Goal: Task Accomplishment & Management: Manage account settings

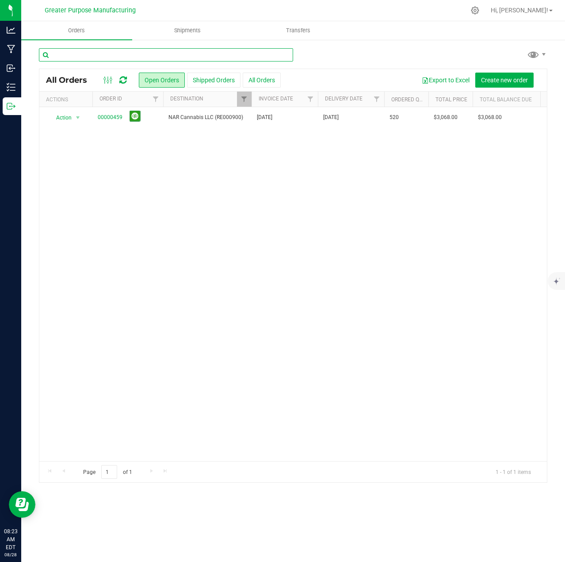
click at [140, 56] on input "text" at bounding box center [166, 54] width 254 height 13
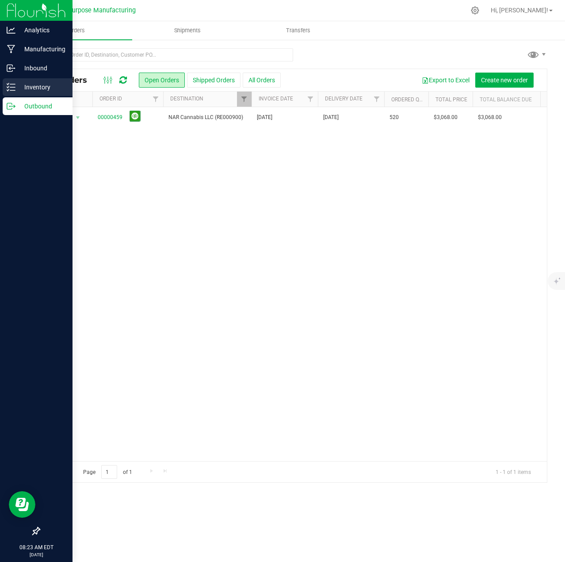
click at [31, 85] on p "Inventory" at bounding box center [41, 87] width 53 height 11
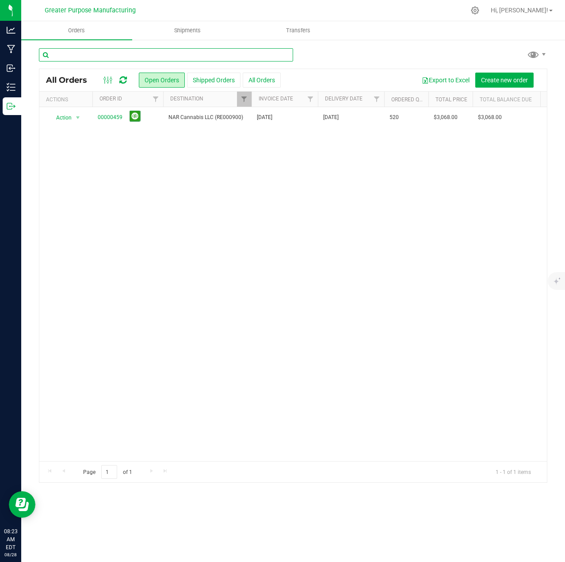
click at [107, 54] on div "Orders Shipments Transfers All Orders Open Orders Shipped Orders" at bounding box center [293, 291] width 544 height 541
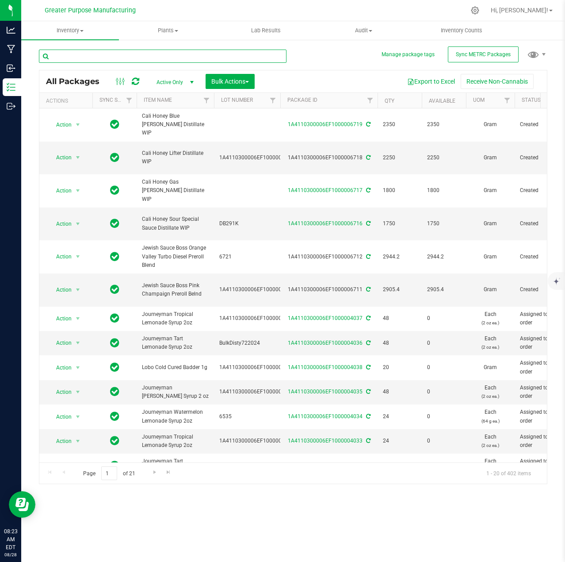
click at [107, 54] on input "text" at bounding box center [163, 56] width 248 height 13
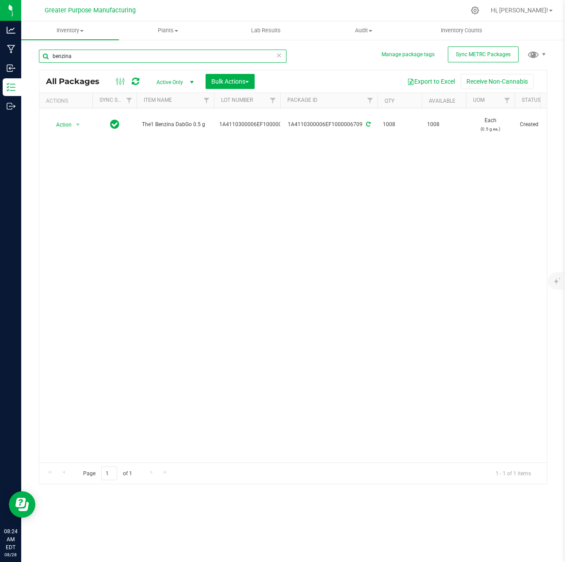
type input "benzina"
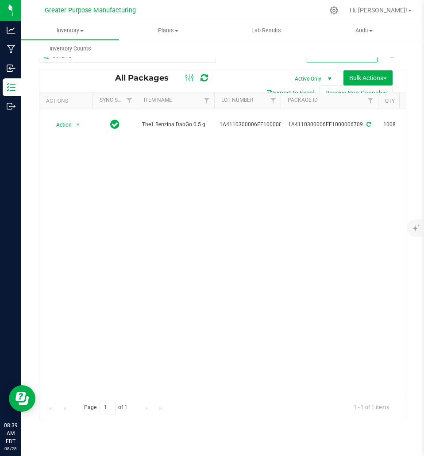
click at [248, 198] on div "Action Action Adjust qty Create package Edit attributes Global inventory Locate…" at bounding box center [222, 251] width 366 height 287
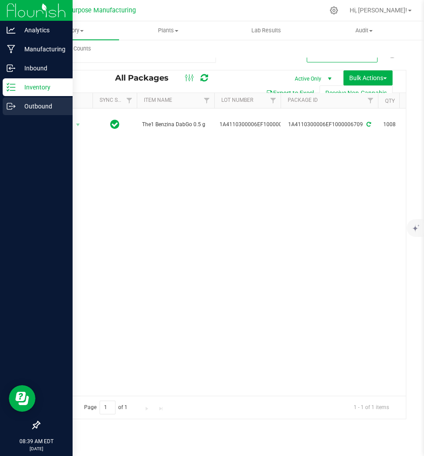
click at [30, 109] on p "Outbound" at bounding box center [41, 106] width 53 height 11
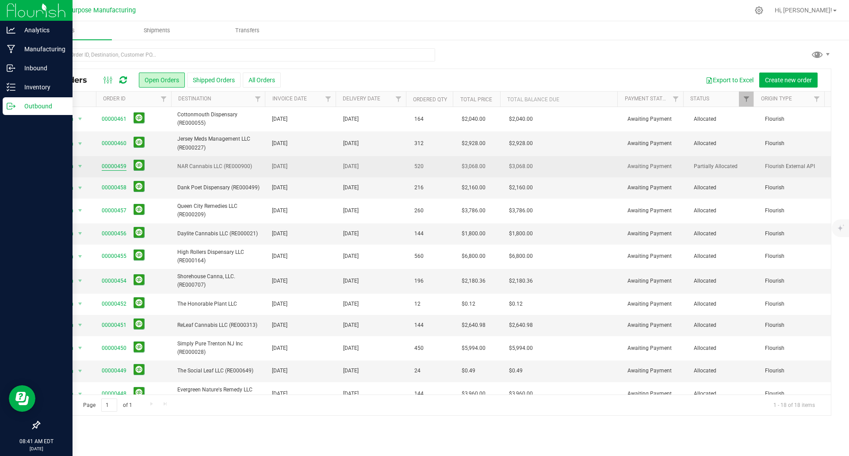
click at [115, 167] on link "00000459" at bounding box center [114, 166] width 25 height 8
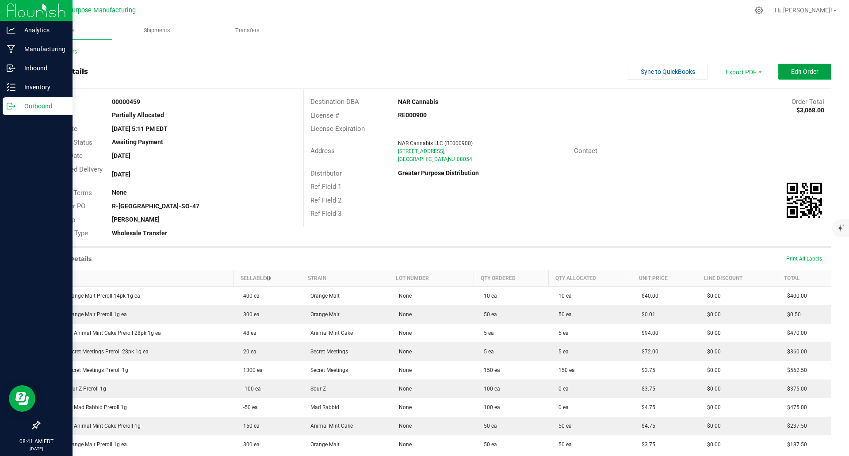
click at [565, 72] on span "Edit Order" at bounding box center [804, 71] width 27 height 7
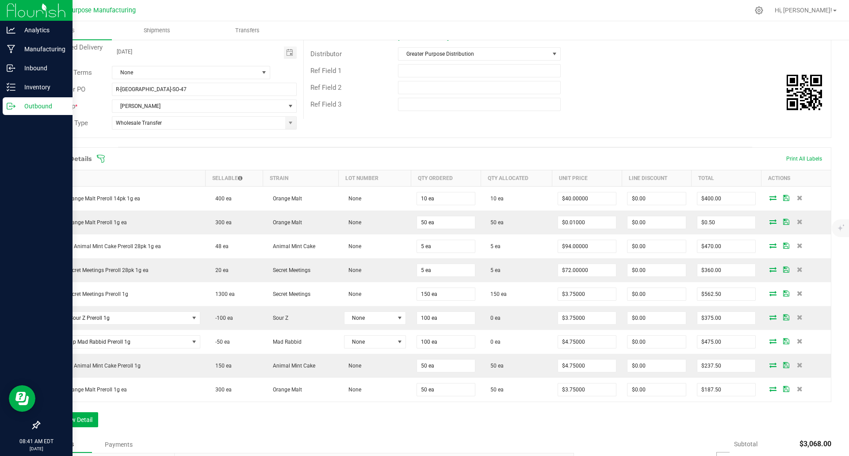
scroll to position [128, 0]
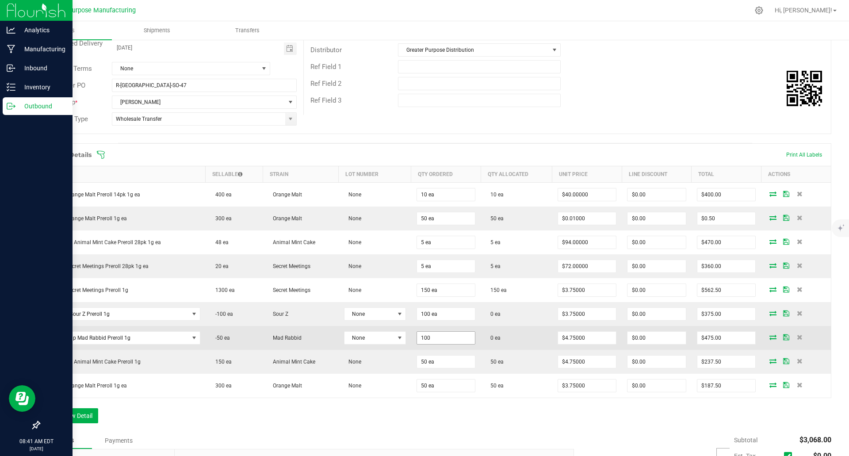
click at [431, 337] on input "100" at bounding box center [446, 338] width 58 height 12
type input "0"
type input "50 ea"
type input "4.75"
type input "$237.50"
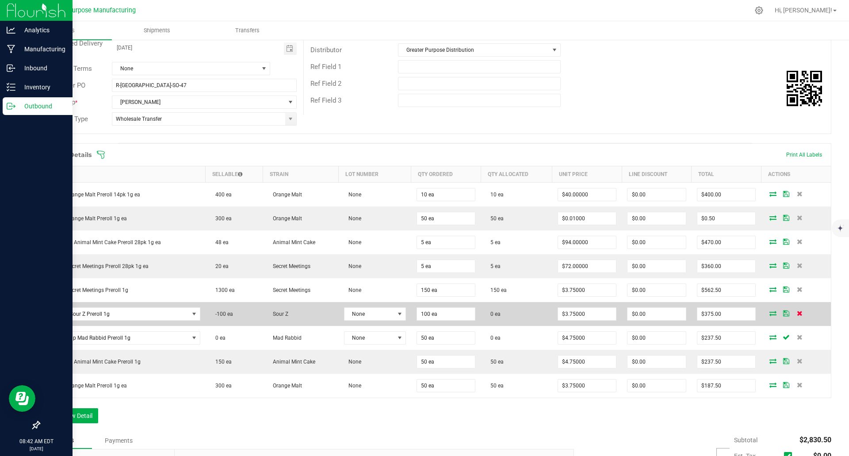
click at [565, 313] on icon at bounding box center [800, 313] width 6 height 5
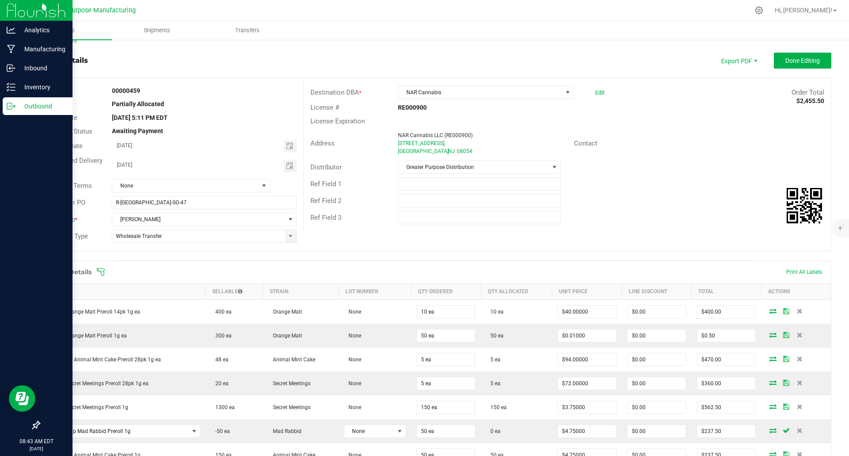
scroll to position [0, 0]
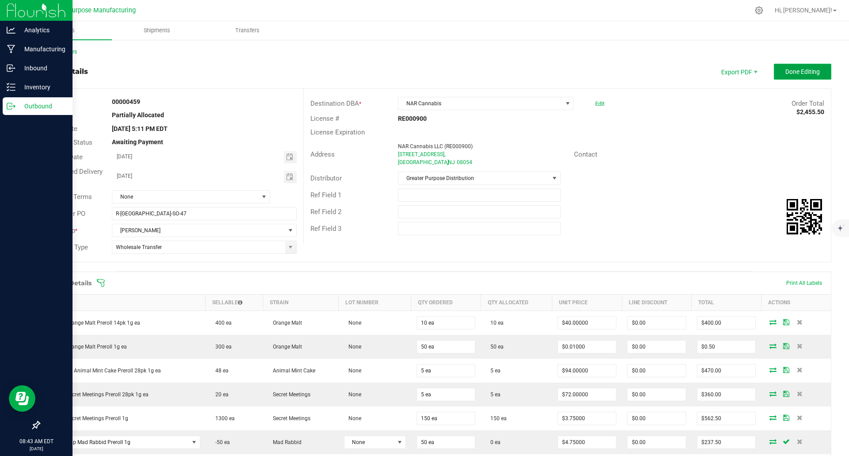
click at [565, 71] on button "Done Editing" at bounding box center [803, 72] width 58 height 16
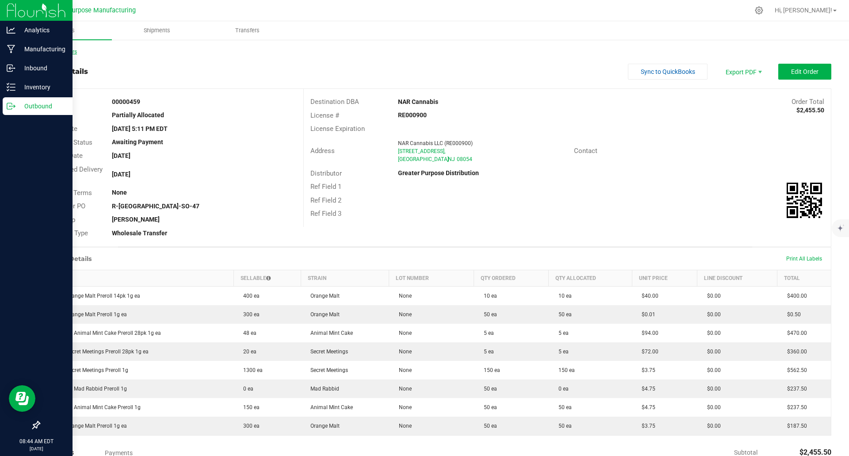
click at [70, 52] on link "Back to Orders" at bounding box center [58, 52] width 38 height 6
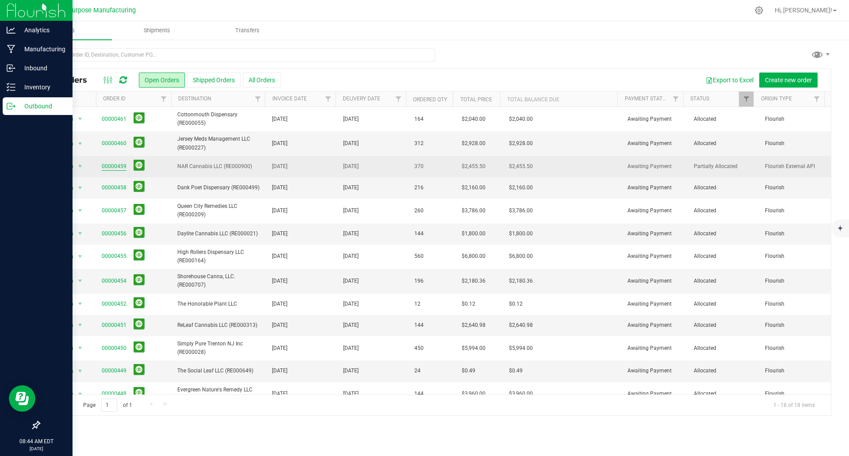
click at [114, 169] on link "00000459" at bounding box center [114, 166] width 25 height 8
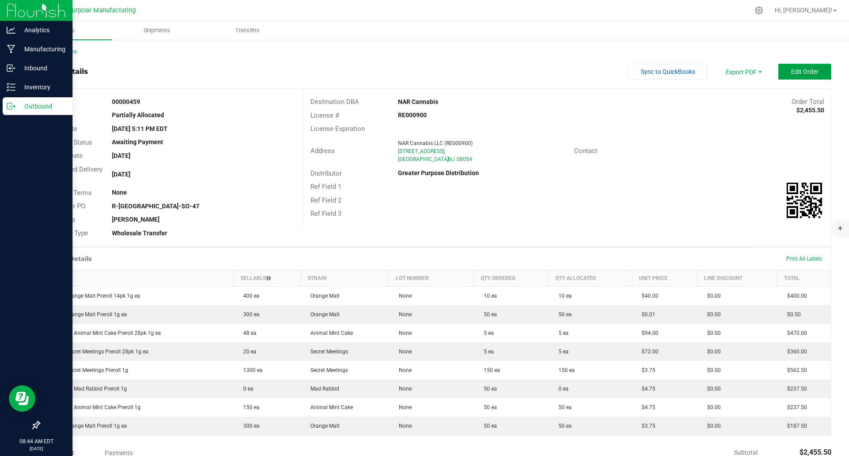
click at [565, 77] on button "Edit Order" at bounding box center [804, 72] width 53 height 16
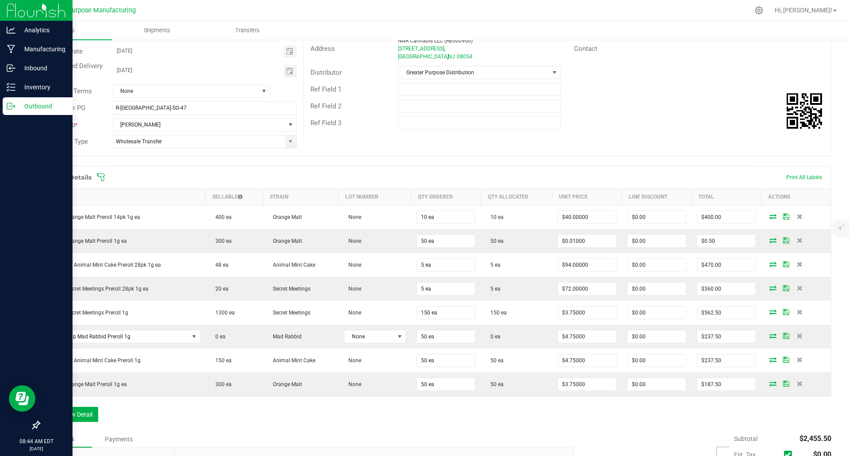
scroll to position [106, 0]
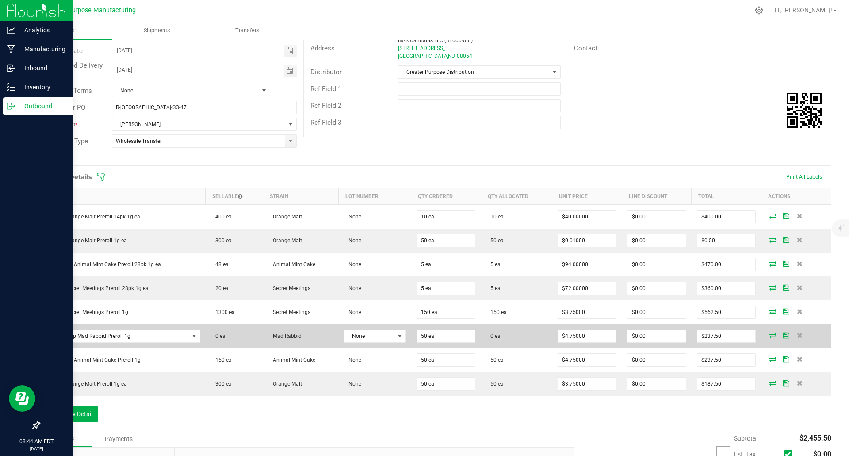
click at [565, 336] on icon at bounding box center [773, 335] width 7 height 5
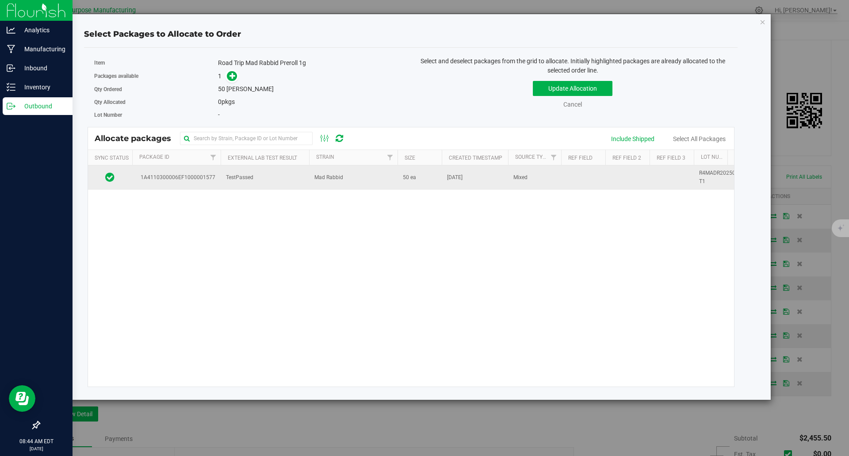
click at [234, 179] on span "TestPassed" at bounding box center [239, 177] width 27 height 8
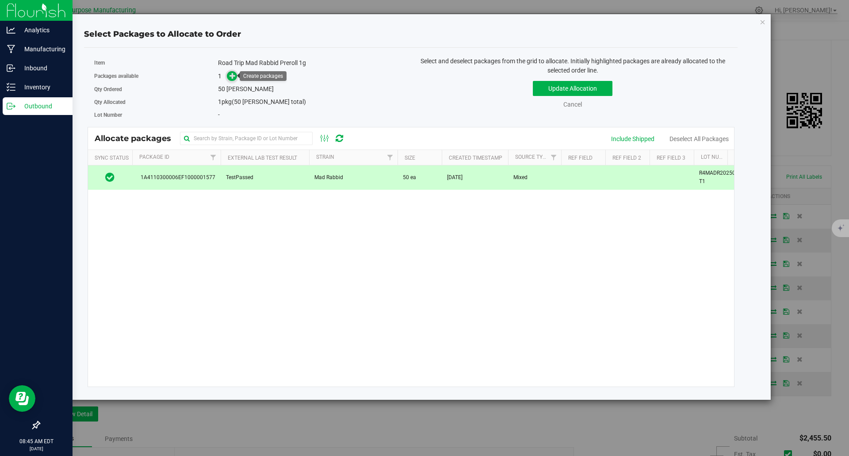
click at [234, 76] on icon at bounding box center [233, 75] width 7 height 7
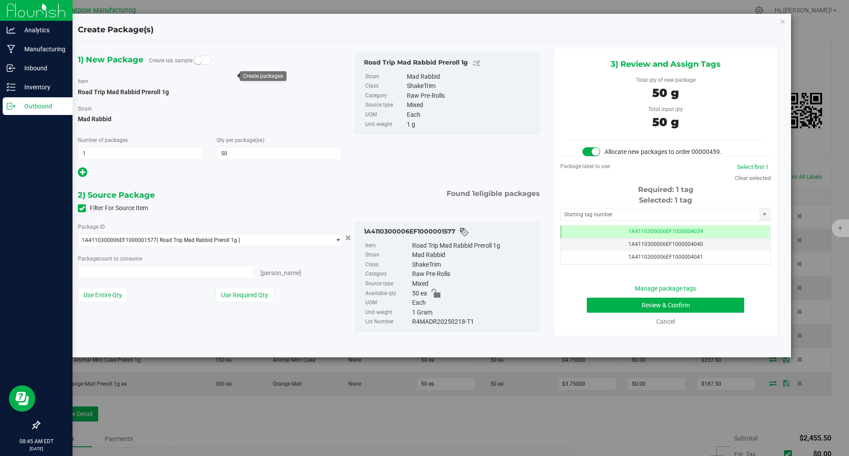
type input "50 ea"
click at [565, 307] on button "Review & Confirm" at bounding box center [665, 305] width 157 height 15
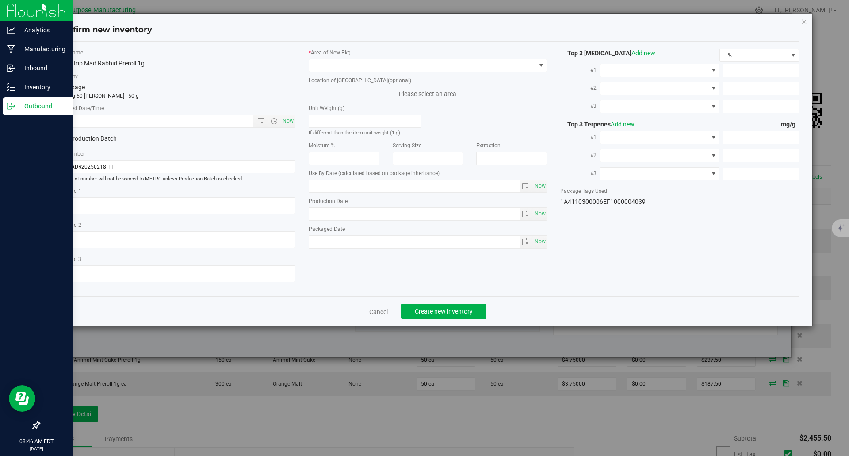
type input "[DATE]"
click at [290, 121] on span "Now" at bounding box center [287, 121] width 15 height 13
type input "[DATE] 8:46 AM"
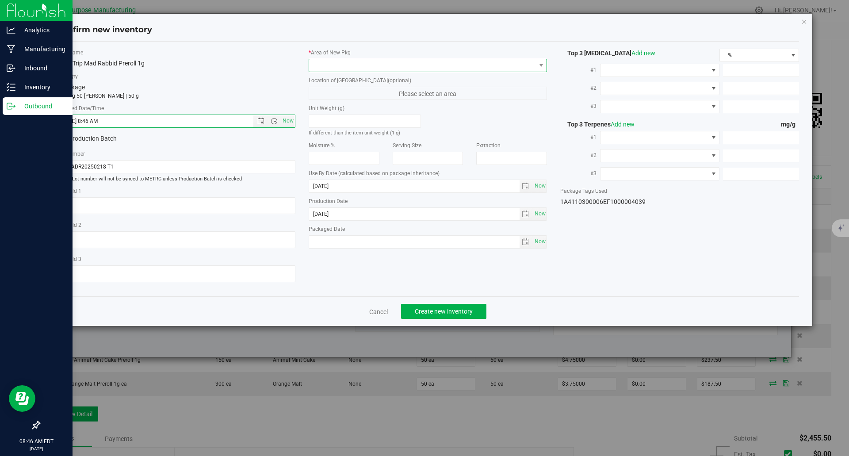
click at [339, 66] on span at bounding box center [422, 65] width 227 height 12
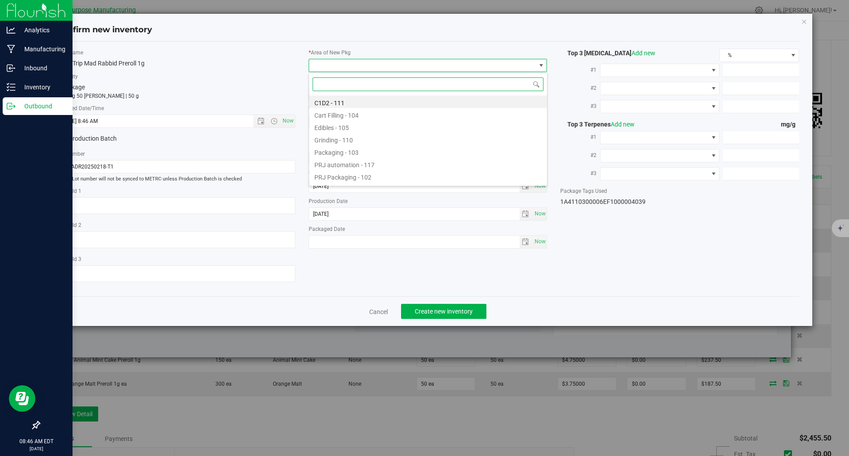
scroll to position [13, 239]
type input "108"
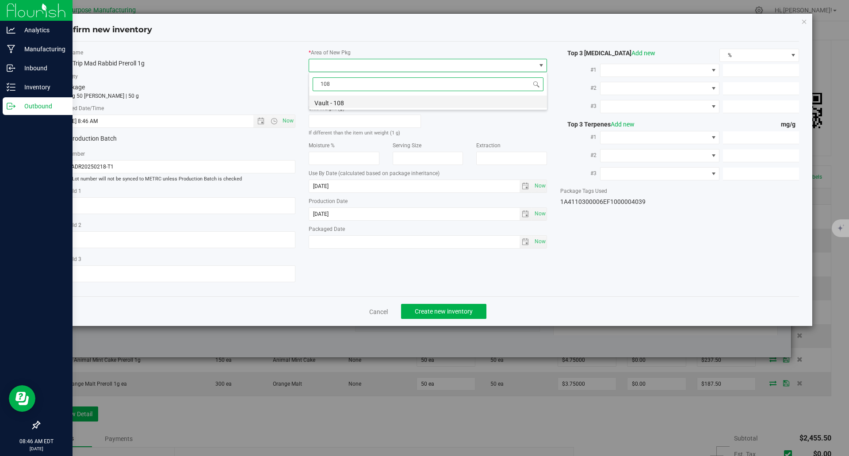
click at [334, 100] on li "Vault - 108" at bounding box center [428, 102] width 238 height 12
click at [449, 314] on span "Create new inventory" at bounding box center [444, 311] width 58 height 7
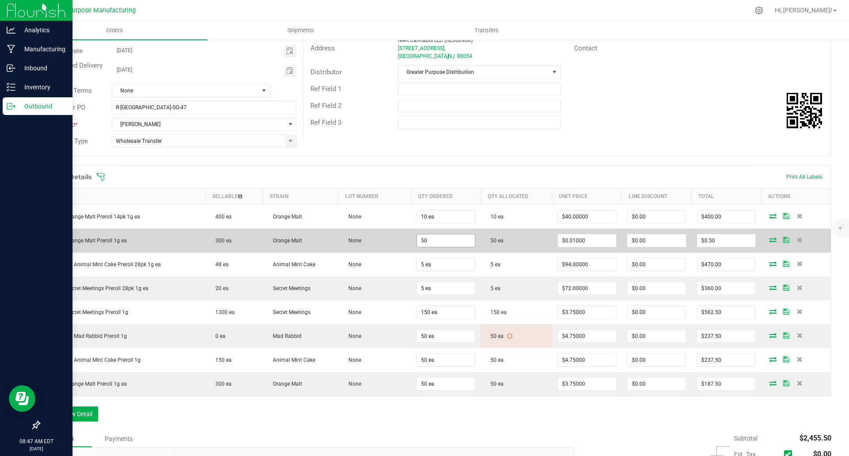
click at [451, 242] on input "50" at bounding box center [446, 240] width 58 height 12
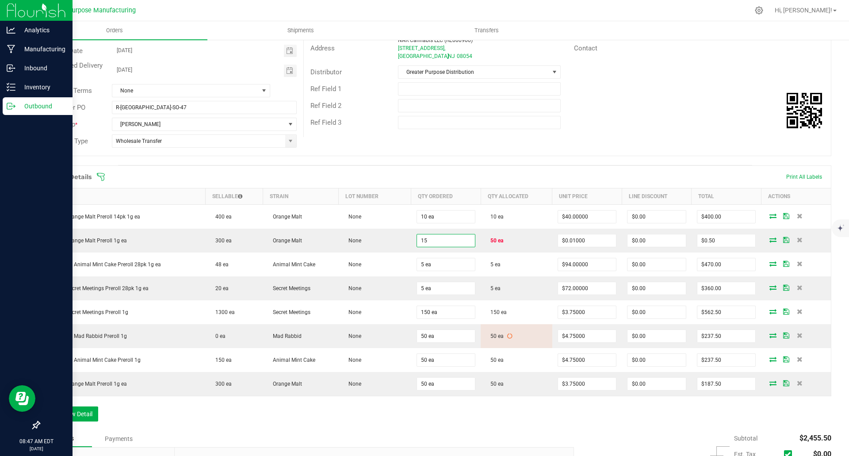
type input "1"
type input "50 ea"
type input "0.01"
click at [74, 415] on button "Add New Detail" at bounding box center [68, 413] width 59 height 15
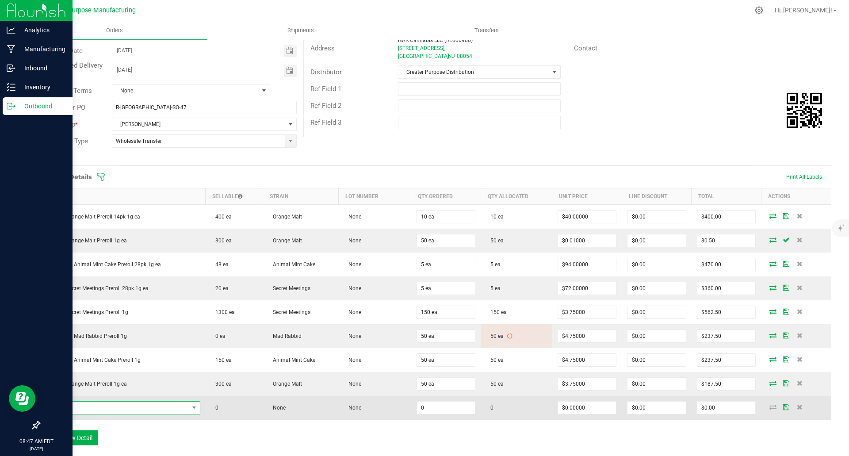
click at [77, 408] on span "NO DATA FOUND" at bounding box center [117, 408] width 143 height 12
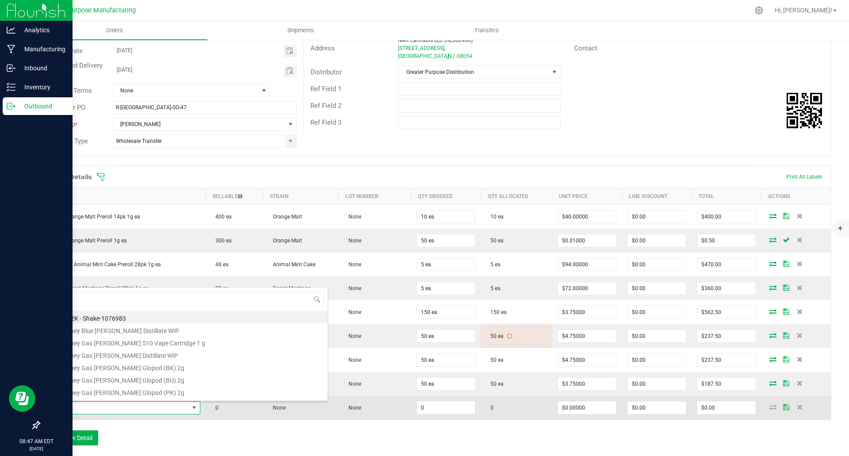
scroll to position [13, 150]
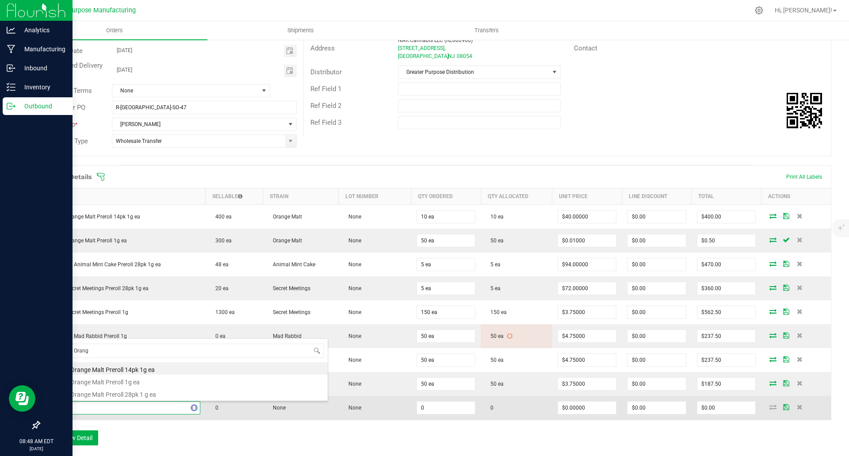
type input "[DATE] Orange"
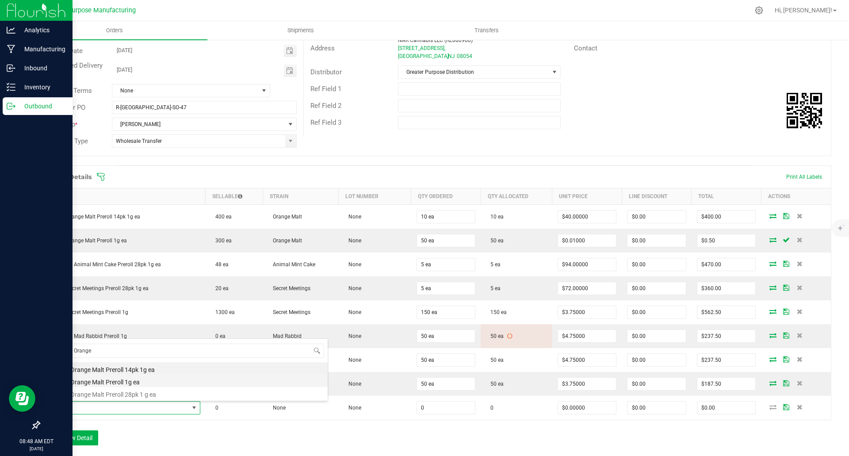
click at [107, 383] on li "[DATE] Orange Malt Preroll 1g ea" at bounding box center [187, 381] width 282 height 12
type input "0 ea"
type input "$3.50000"
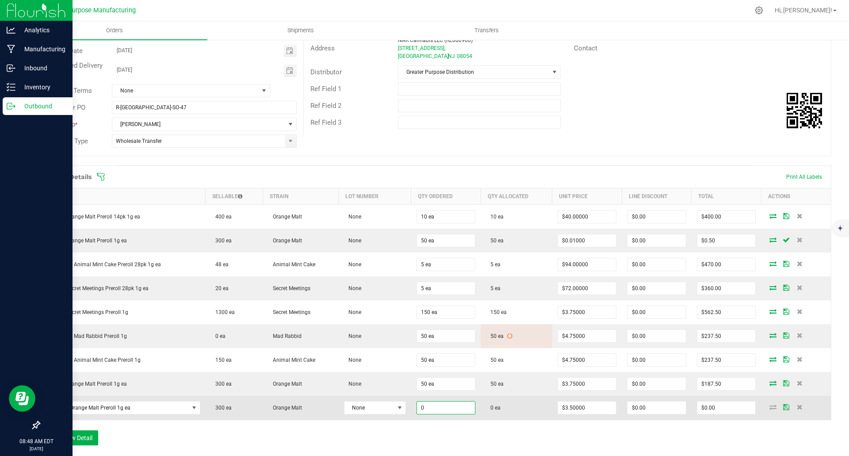
click at [442, 409] on input "0" at bounding box center [446, 408] width 58 height 12
type input "100 ea"
type input "3.5"
type input "$350.00"
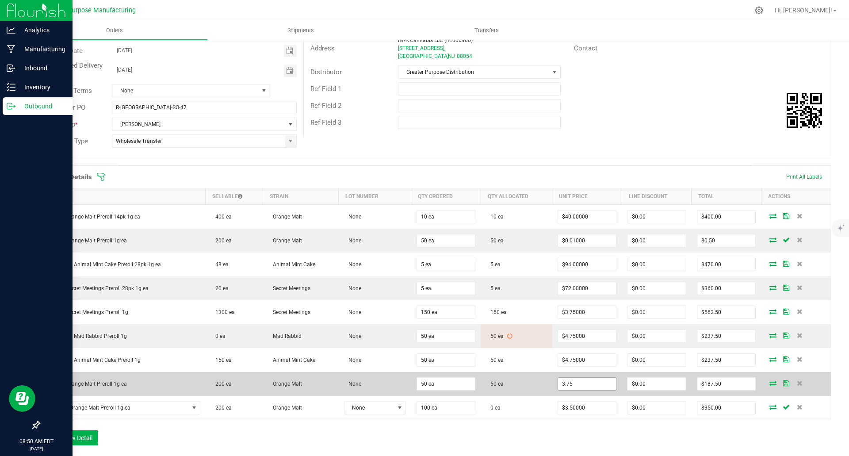
click at [565, 387] on input "3.75" at bounding box center [587, 384] width 58 height 12
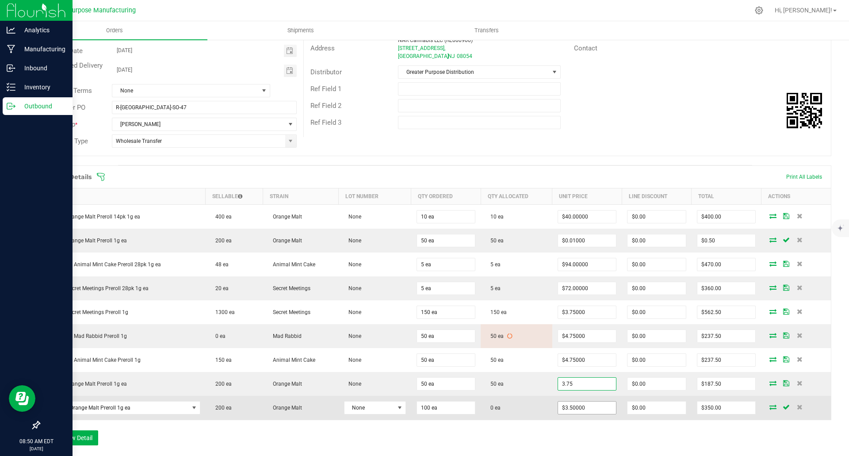
type input "$3.75000"
click at [565, 409] on input "3.5" at bounding box center [587, 408] width 58 height 12
paste input "7"
click at [565, 409] on input "3.75" at bounding box center [587, 408] width 58 height 12
type input "$3.75000"
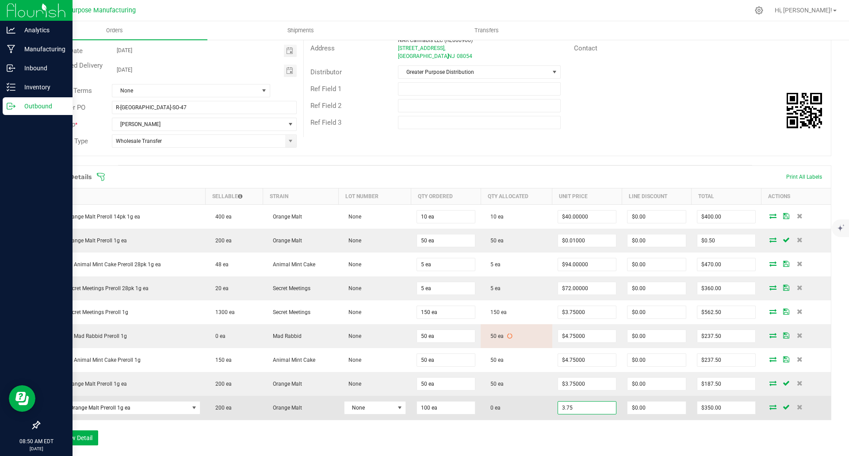
type input "0"
type input "$375.00"
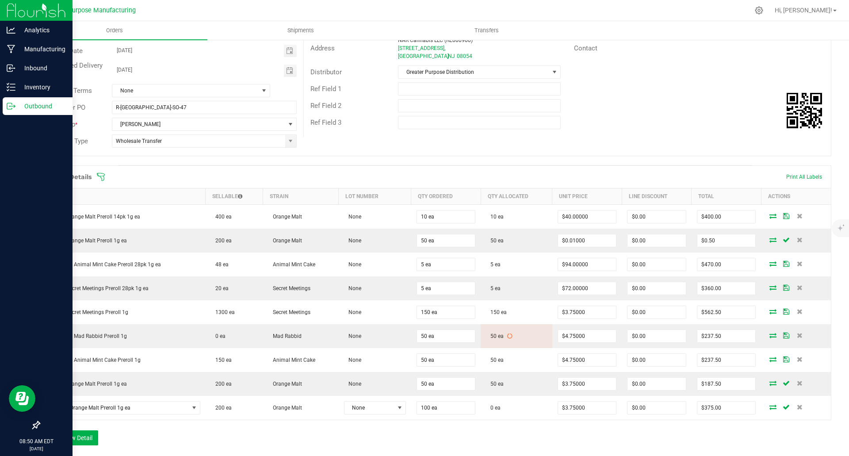
click at [565, 429] on div "Order Details Print All Labels Item Sellable Strain Lot Number Qty Ordered Qty …" at bounding box center [435, 309] width 793 height 289
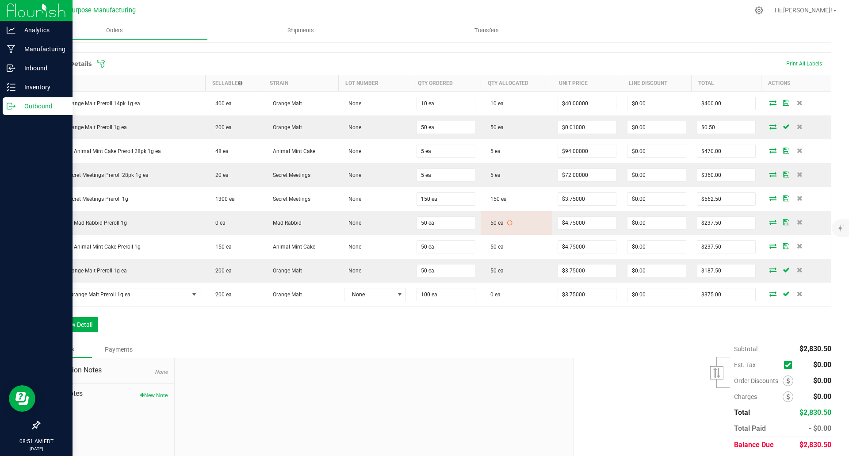
scroll to position [220, 0]
click at [562, 353] on div "Notes Payments" at bounding box center [303, 349] width 529 height 17
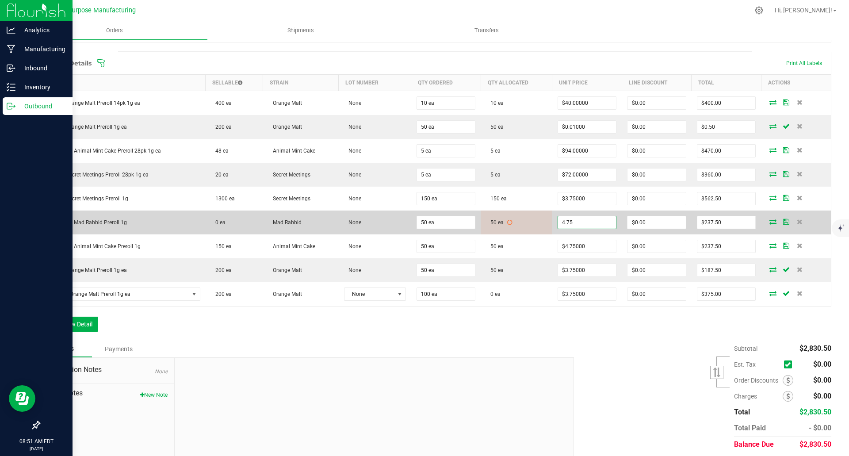
click at [565, 223] on input "4.75" at bounding box center [587, 222] width 58 height 12
type input "$4.50000"
type input "0"
type input "$225.00"
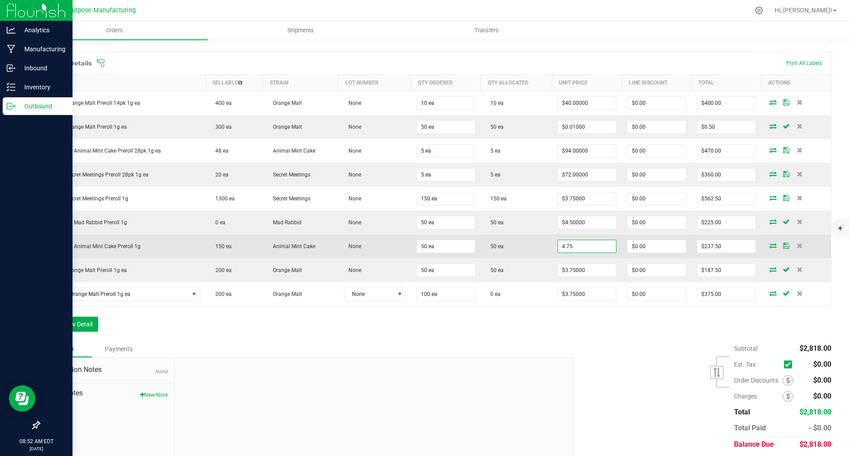
click at [565, 249] on input "4.75" at bounding box center [587, 246] width 58 height 12
type input "$4.50000"
type input "0"
type input "$225.00"
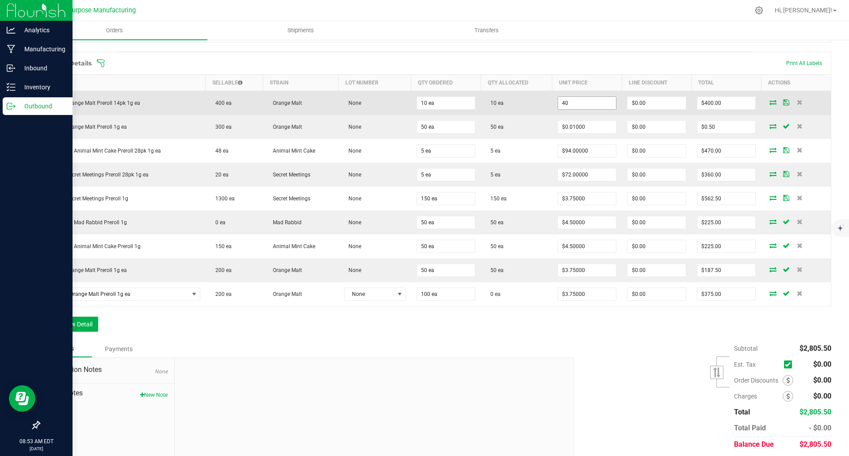
click at [565, 98] on input "40" at bounding box center [587, 103] width 58 height 12
type input "$39.00000"
type input "0"
type input "$390.00"
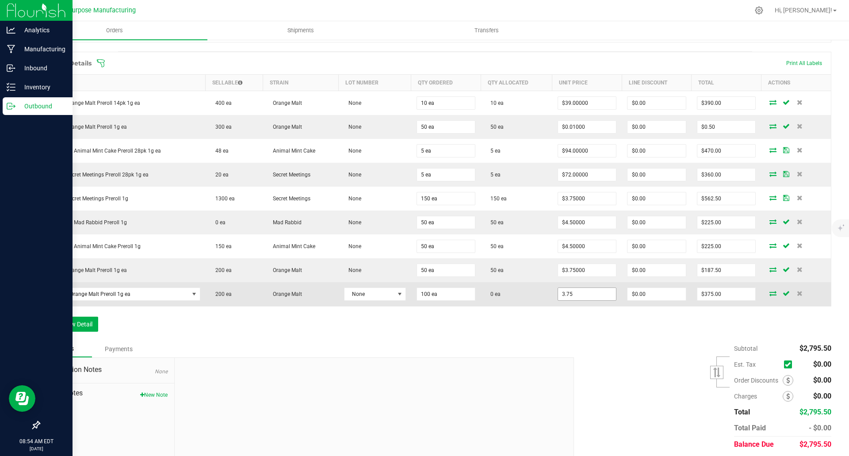
click at [565, 297] on input "3.75" at bounding box center [587, 294] width 58 height 12
type input "$35.00000"
type input "0"
type input "$3,500.00"
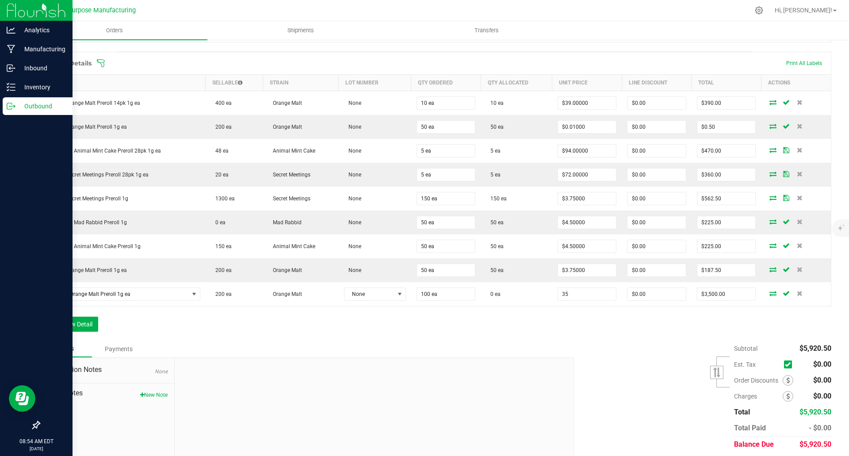
click at [565, 297] on input "35" at bounding box center [587, 294] width 58 height 12
type input "$3.50000"
type input "0"
type input "$350.00"
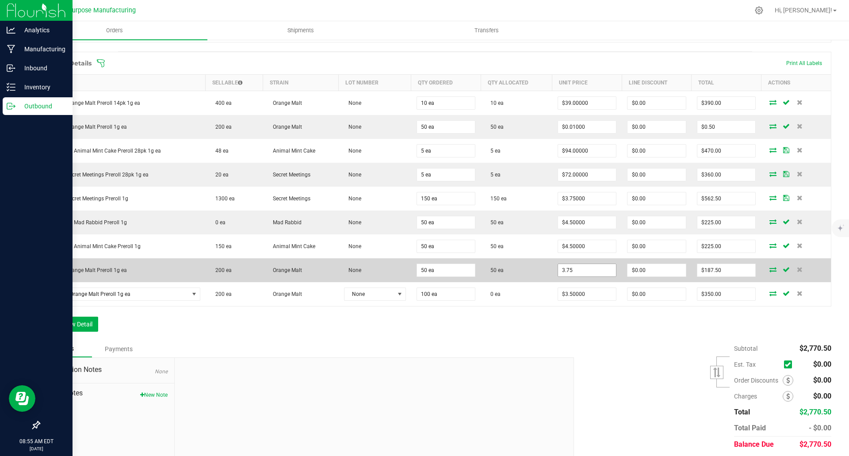
click at [565, 269] on input "3.75" at bounding box center [587, 270] width 58 height 12
type input "$3.50000"
type input "0"
type input "$175.00"
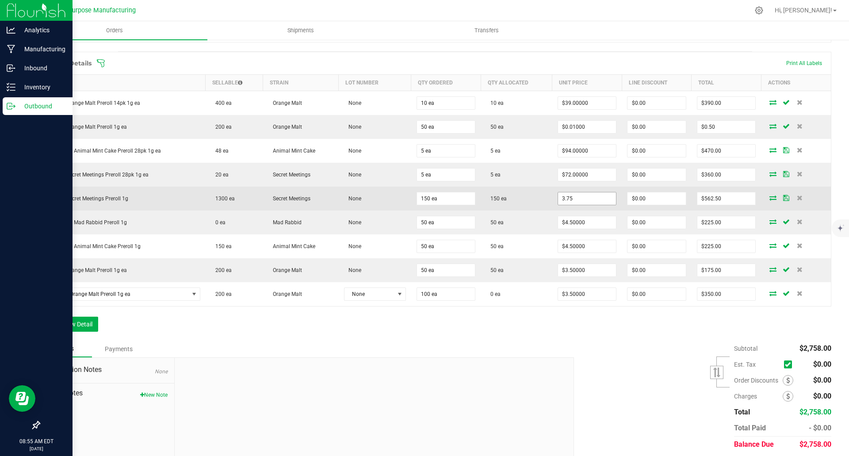
click at [565, 196] on input "3.75" at bounding box center [587, 198] width 58 height 12
type input "$3.50000"
type input "0"
type input "$525.00"
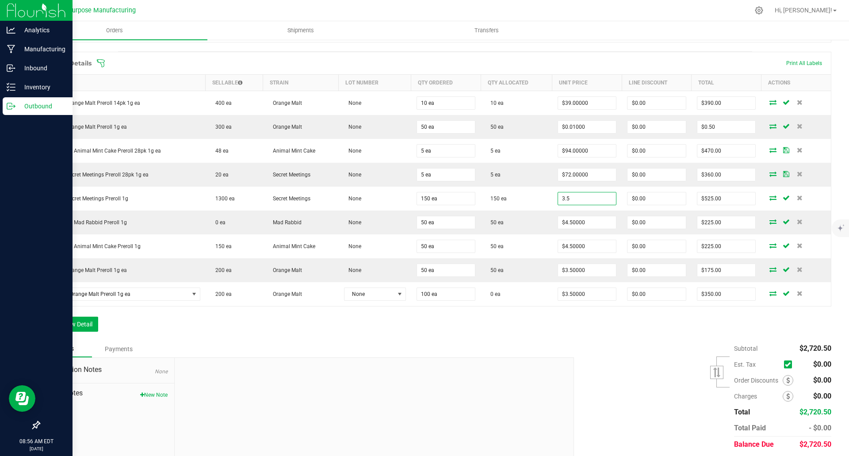
click at [565, 196] on input "3.5" at bounding box center [587, 198] width 58 height 12
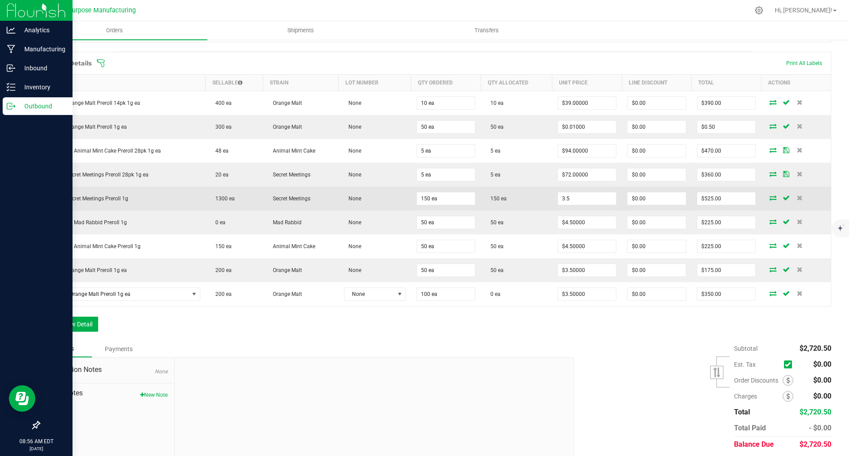
type input "$3.50000"
drag, startPoint x: 130, startPoint y: 198, endPoint x: 47, endPoint y: 199, distance: 83.2
click at [47, 199] on span "[DATE] Secret Meetings Preroll 1g" at bounding box center [86, 199] width 83 height 6
click at [130, 200] on td "[DATE] Secret Meetings Preroll 1g" at bounding box center [123, 199] width 166 height 24
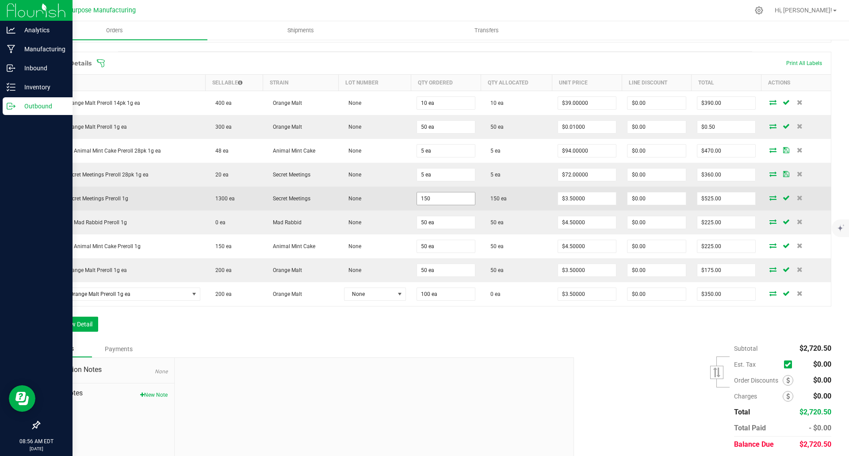
click at [417, 195] on input "150" at bounding box center [446, 198] width 58 height 12
type input "200 ea"
type input "3.5"
type input "$700.00"
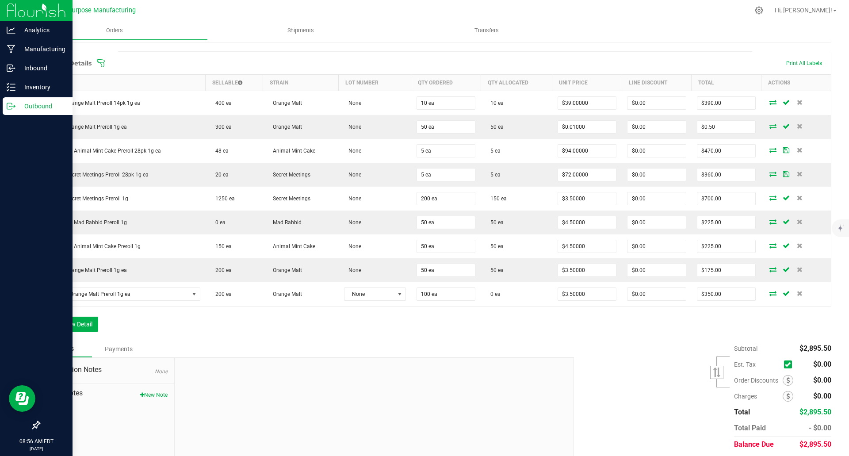
scroll to position [244, 0]
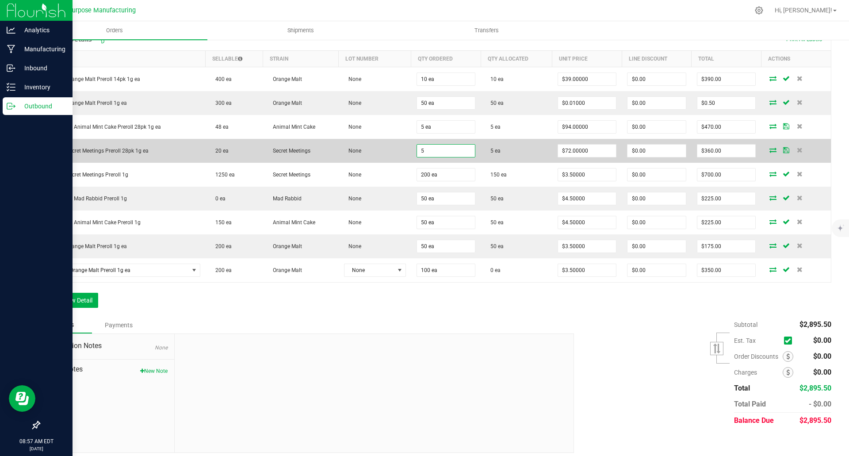
click at [445, 151] on input "5" at bounding box center [446, 151] width 58 height 12
type input "5 ea"
type input "72"
click at [565, 153] on input "72" at bounding box center [587, 151] width 58 height 12
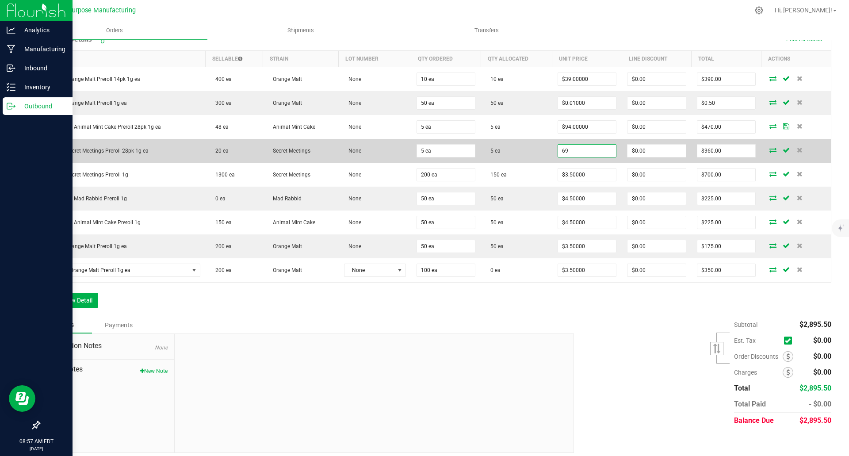
type input "$69.00000"
type input "0"
type input "$345.00"
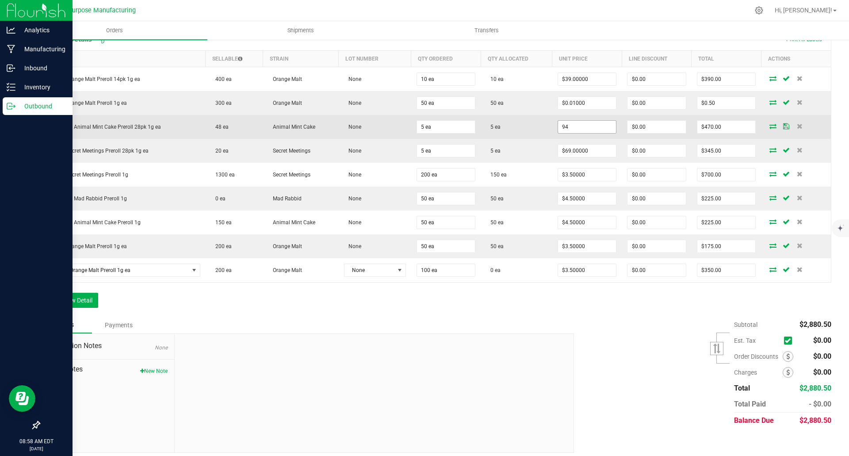
click at [565, 129] on input "94" at bounding box center [587, 127] width 58 height 12
type input "$94.00000"
type input "0"
click at [565, 124] on input "0" at bounding box center [657, 127] width 58 height 12
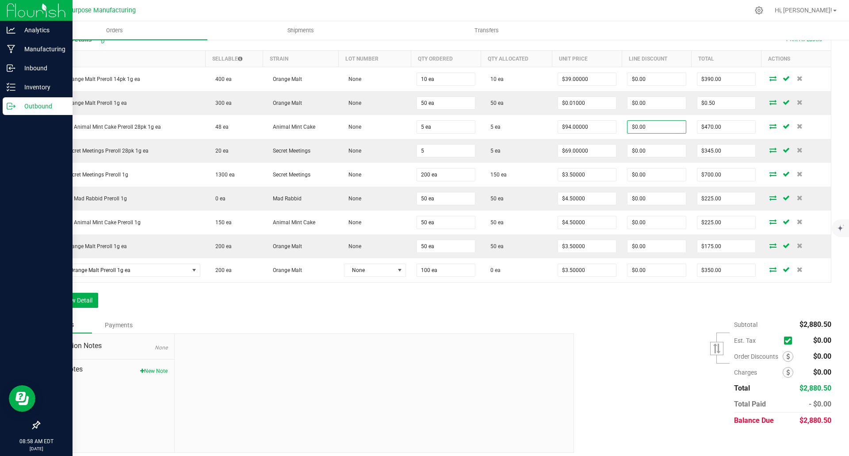
type input "5 ea"
click at [565, 124] on input "0" at bounding box center [657, 127] width 58 height 12
type input "$90.00"
type input "380"
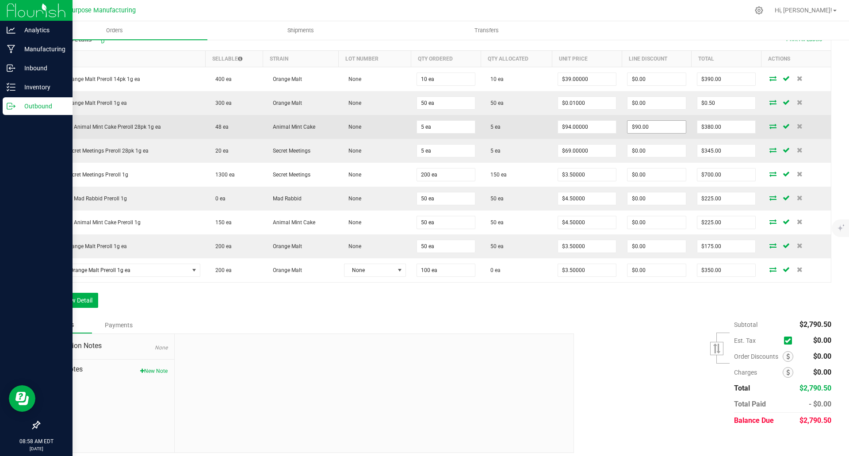
type input "90"
click at [565, 125] on input "90" at bounding box center [657, 127] width 58 height 12
type input "94"
type input "$470.00"
click at [565, 126] on input "94" at bounding box center [587, 127] width 58 height 12
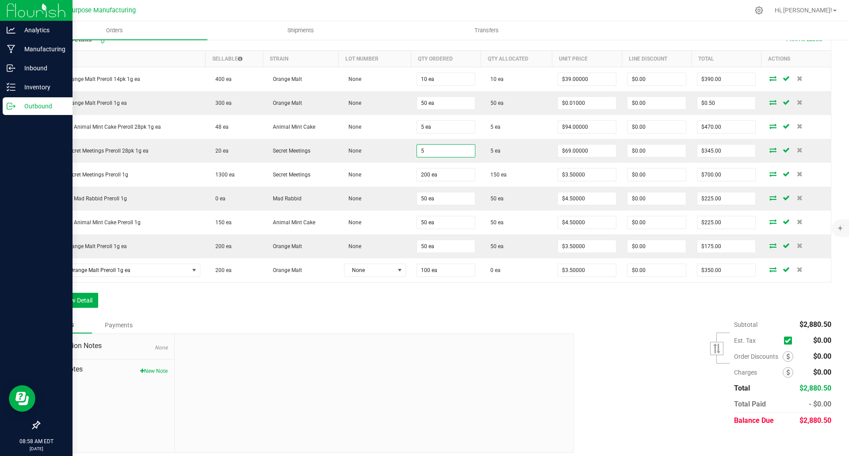
type input "5 ea"
click at [565, 126] on input "94" at bounding box center [587, 127] width 58 height 12
type input "$90.00000"
type input "0"
type input "$450.00"
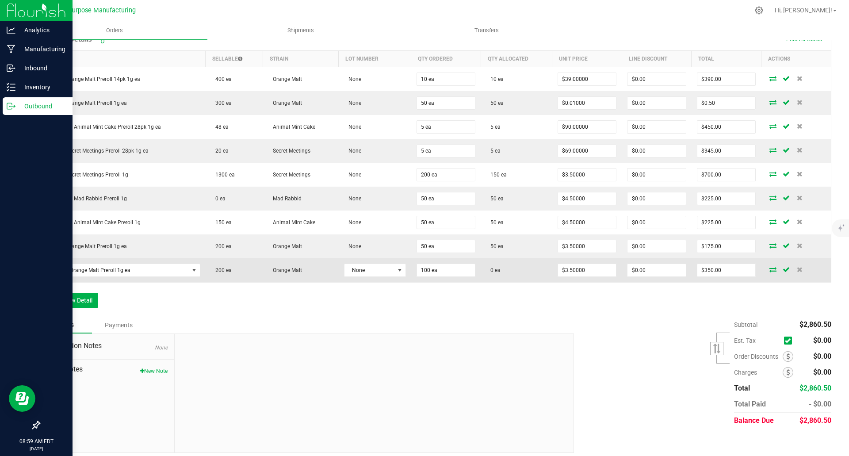
click at [565, 271] on icon at bounding box center [773, 269] width 7 height 5
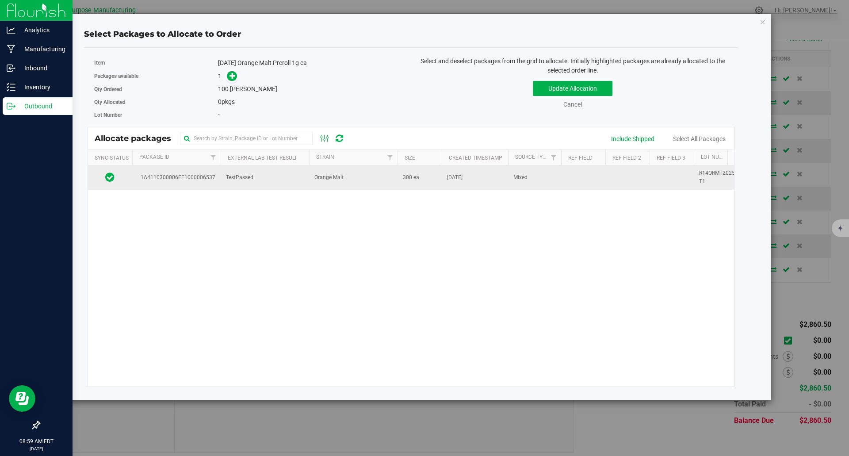
click at [276, 173] on td "TestPassed" at bounding box center [265, 177] width 88 height 24
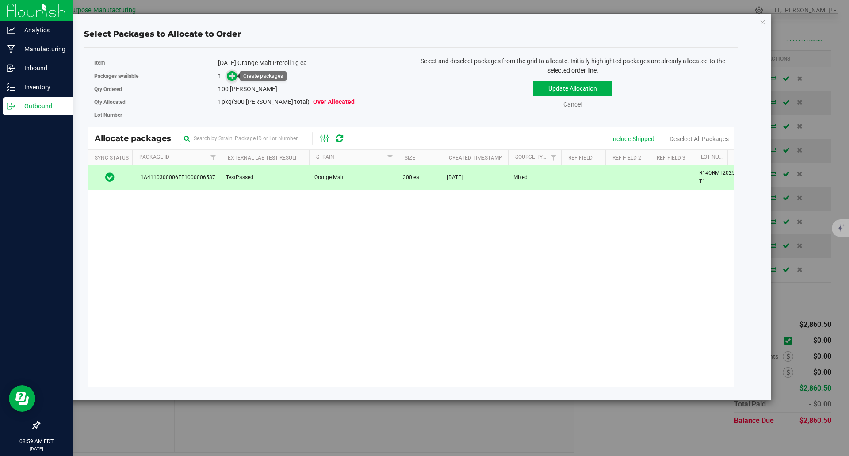
click at [236, 81] on span at bounding box center [229, 76] width 15 height 11
click at [232, 77] on icon at bounding box center [233, 75] width 7 height 7
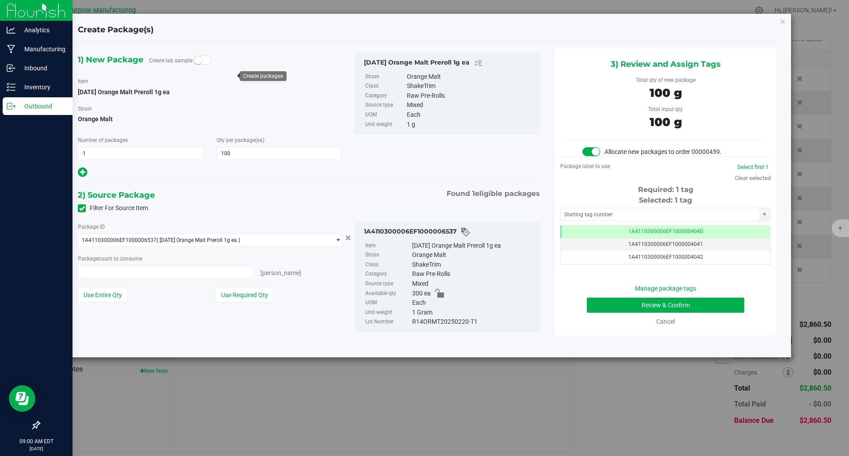
type input "100 ea"
click at [565, 303] on button "Review & Confirm" at bounding box center [665, 305] width 157 height 15
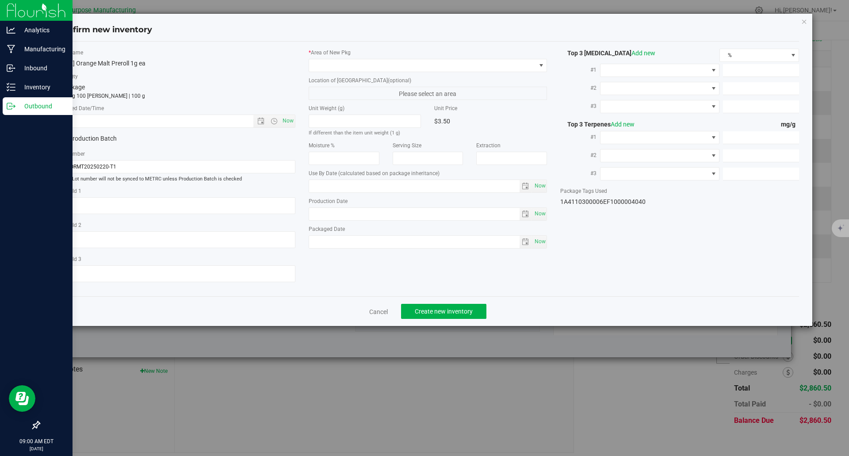
type input "[DATE]"
click at [291, 122] on span "Now" at bounding box center [287, 121] width 15 height 13
type input "[DATE] 9:00 AM"
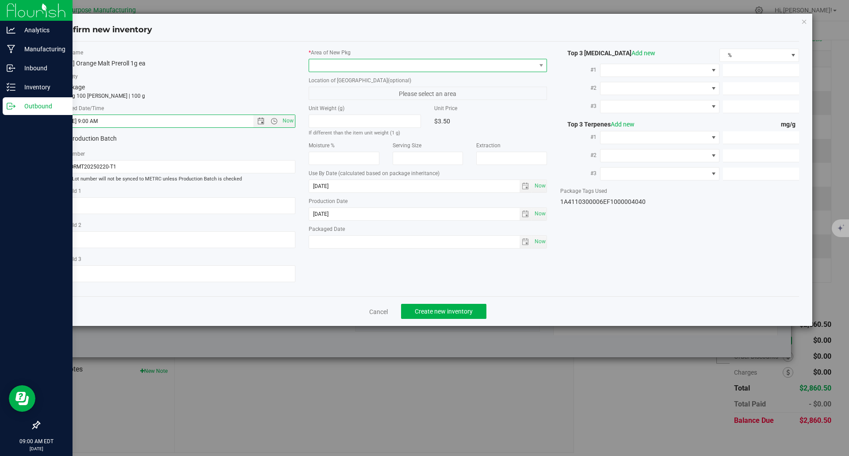
click at [360, 65] on span at bounding box center [422, 65] width 227 height 12
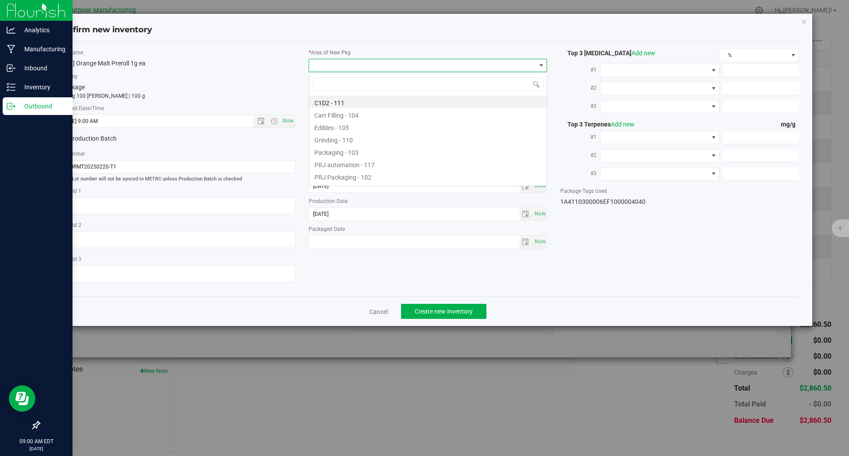
scroll to position [13, 239]
type input "108"
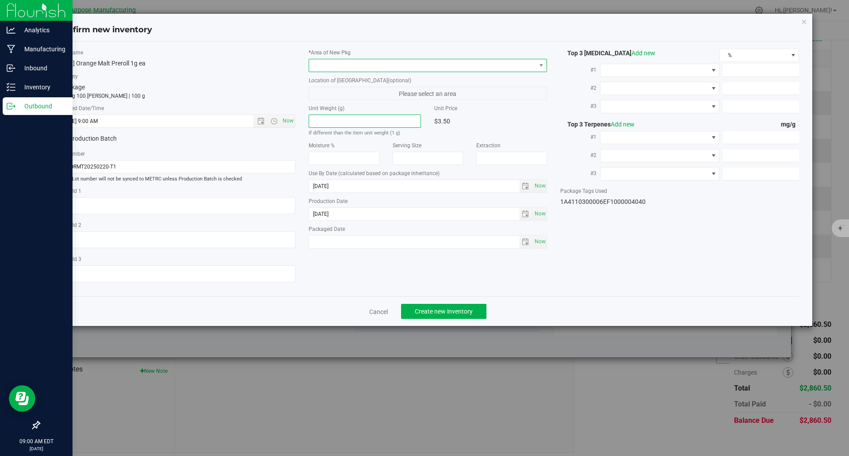
click at [356, 69] on span at bounding box center [422, 65] width 227 height 12
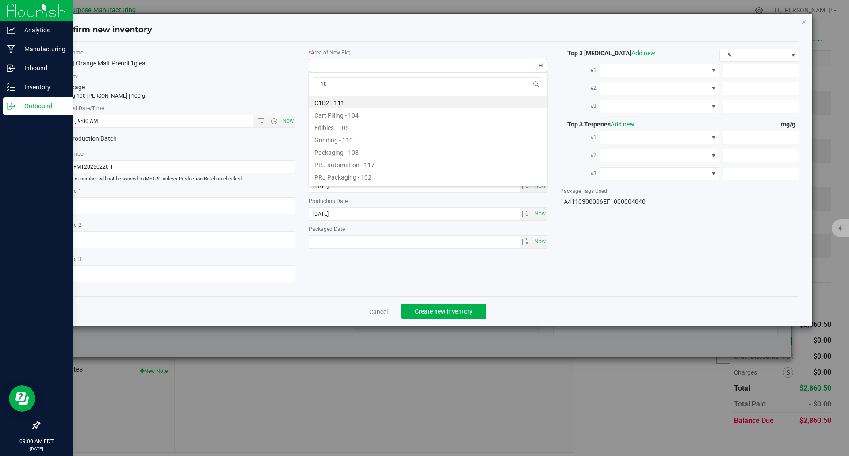
type input "108"
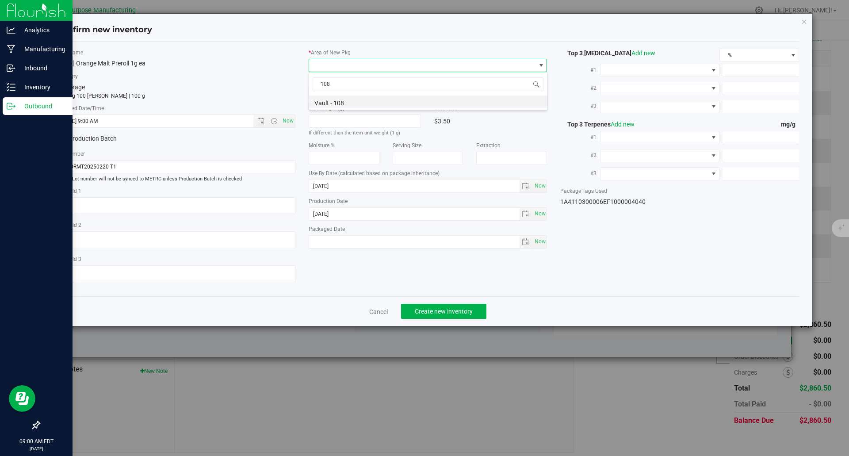
click at [334, 100] on li "Vault - 108" at bounding box center [428, 102] width 238 height 12
click at [565, 244] on div "Item Name [DATE] Orange Malt Preroll 1g ea Total Qty 1 package totaling 100 [PE…" at bounding box center [428, 169] width 756 height 241
click at [445, 310] on span "Create new inventory" at bounding box center [444, 311] width 58 height 7
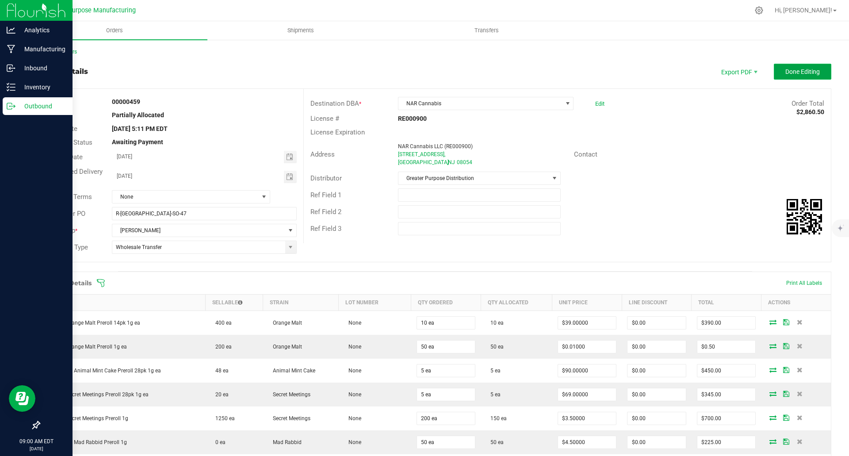
click at [565, 71] on span "Done Editing" at bounding box center [803, 71] width 35 height 7
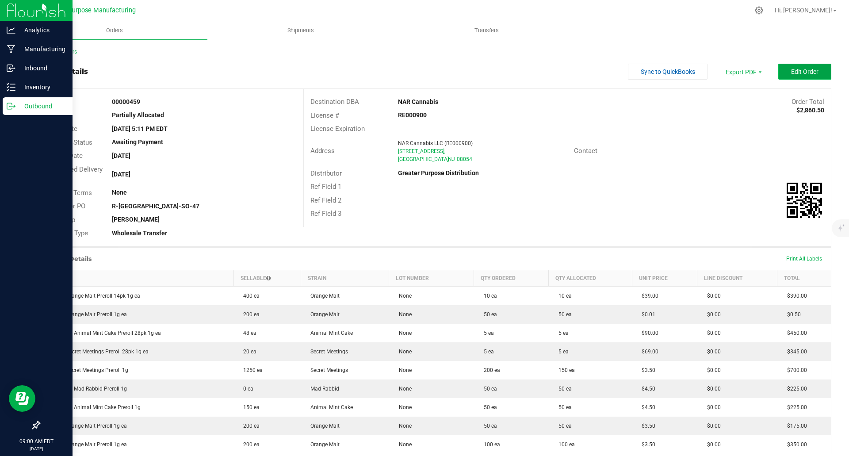
click at [565, 73] on span "Edit Order" at bounding box center [804, 71] width 27 height 7
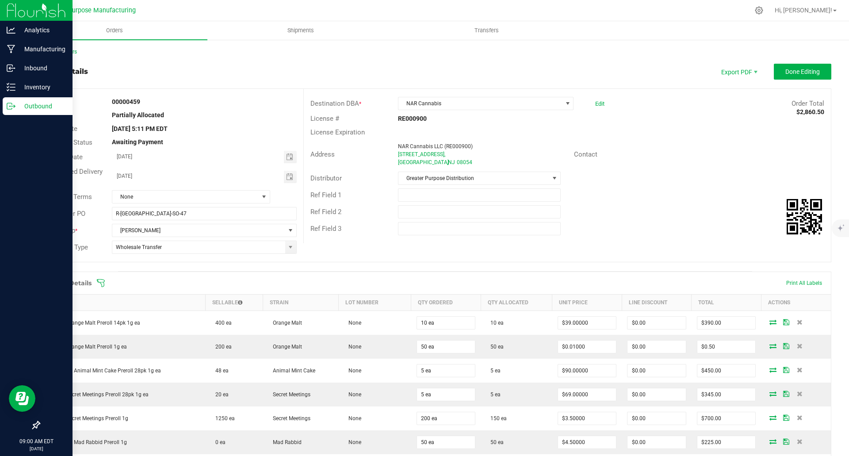
click at [565, 257] on div "Order # 00000459 Status Partially Allocated Order Date [DATE] 5:11 PM EDT Payme…" at bounding box center [435, 175] width 792 height 173
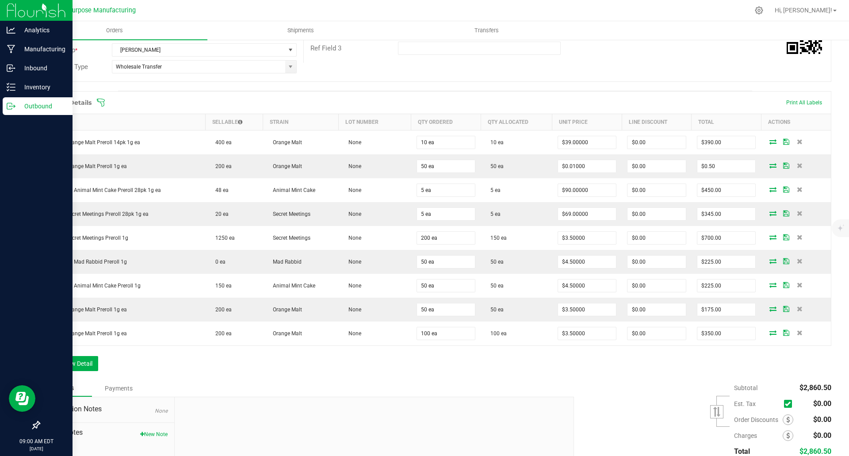
click at [565, 372] on div "Order Details Print All Labels Item Sellable Strain Lot Number Qty Ordered Qty …" at bounding box center [435, 235] width 793 height 289
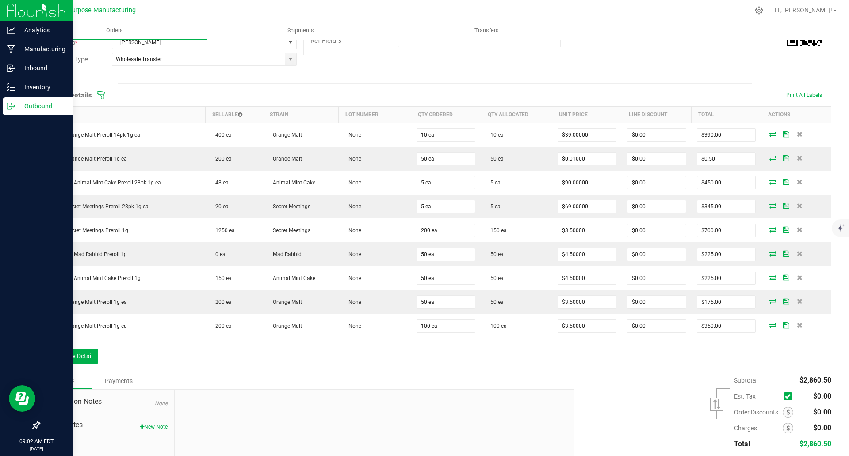
scroll to position [188, 0]
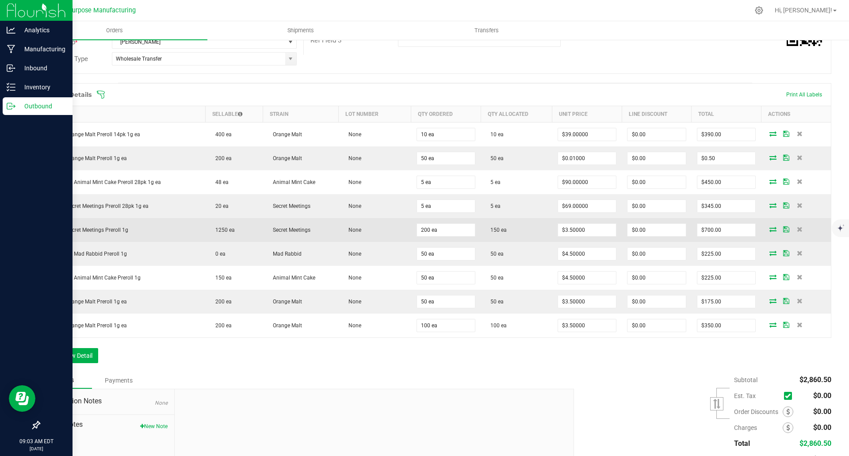
click at [565, 231] on icon at bounding box center [773, 228] width 7 height 5
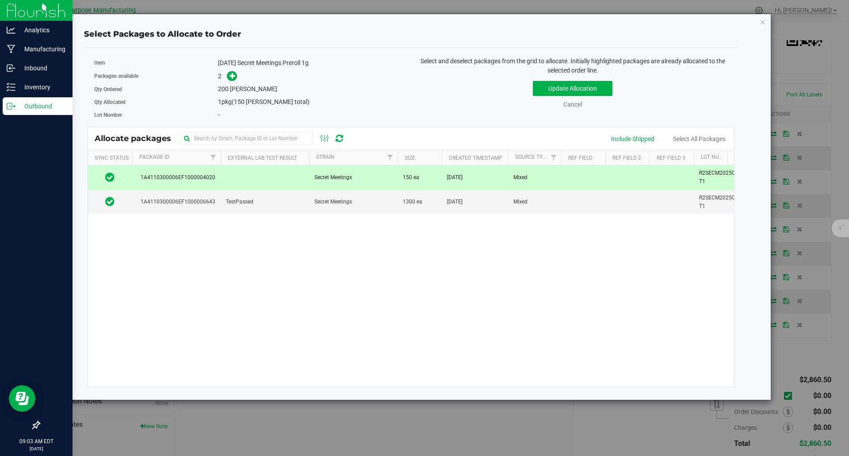
click at [362, 177] on td "Secret Meetings" at bounding box center [353, 177] width 88 height 24
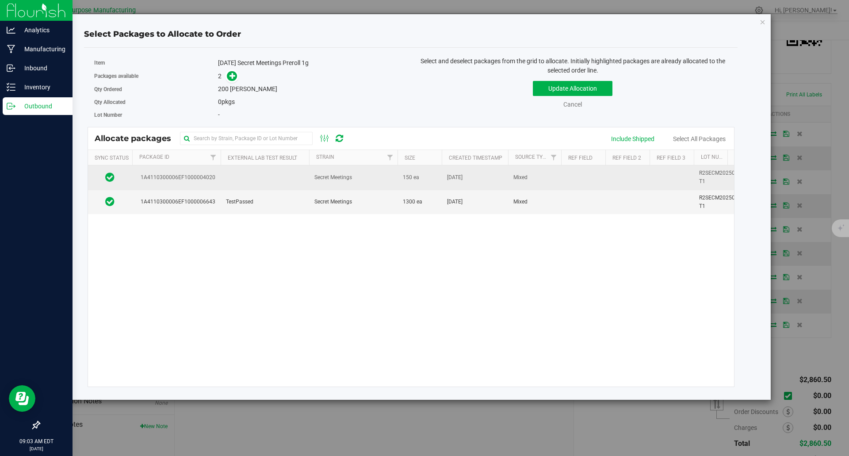
click at [362, 177] on td "Secret Meetings" at bounding box center [353, 177] width 88 height 24
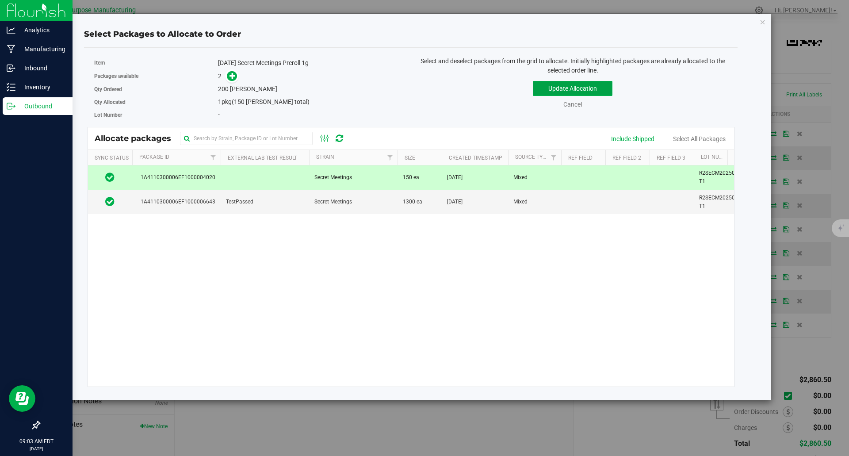
click at [558, 88] on button "Update Allocation" at bounding box center [573, 88] width 80 height 15
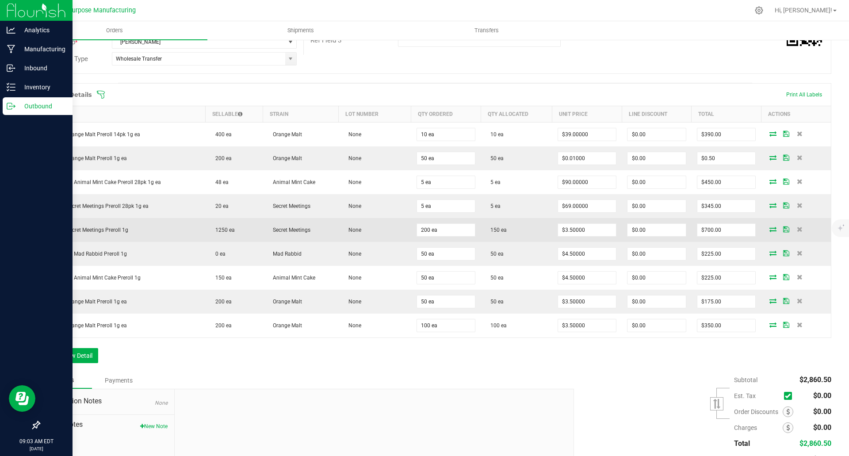
click at [565, 230] on icon at bounding box center [773, 228] width 7 height 5
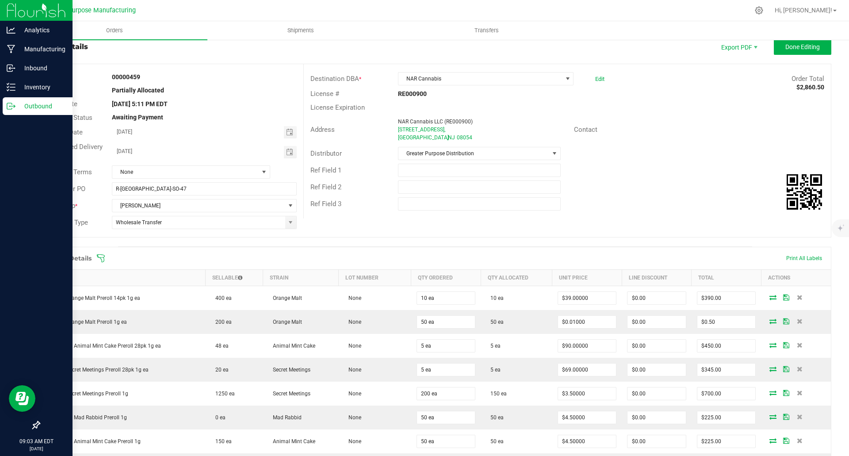
scroll to position [24, 0]
click at [565, 50] on span "Done Editing" at bounding box center [803, 47] width 35 height 7
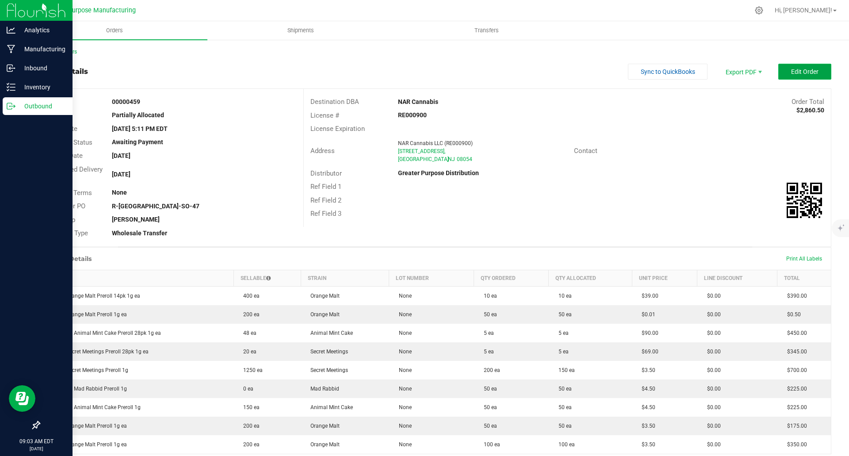
click at [565, 74] on span "Edit Order" at bounding box center [804, 71] width 27 height 7
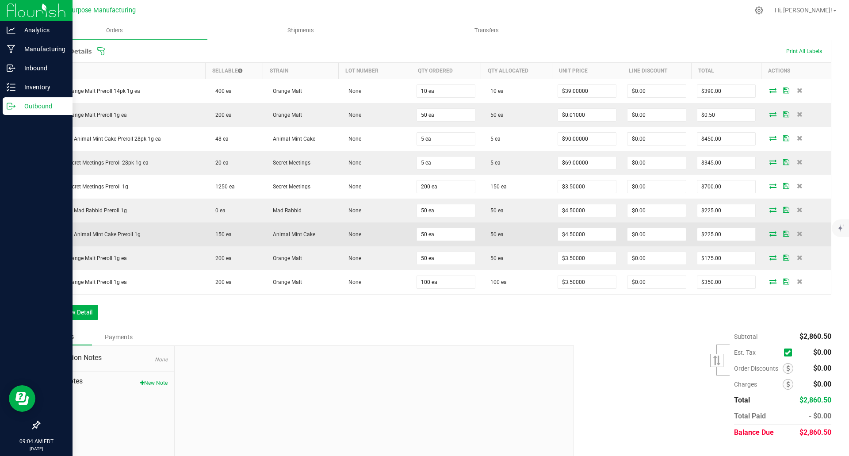
scroll to position [249, 0]
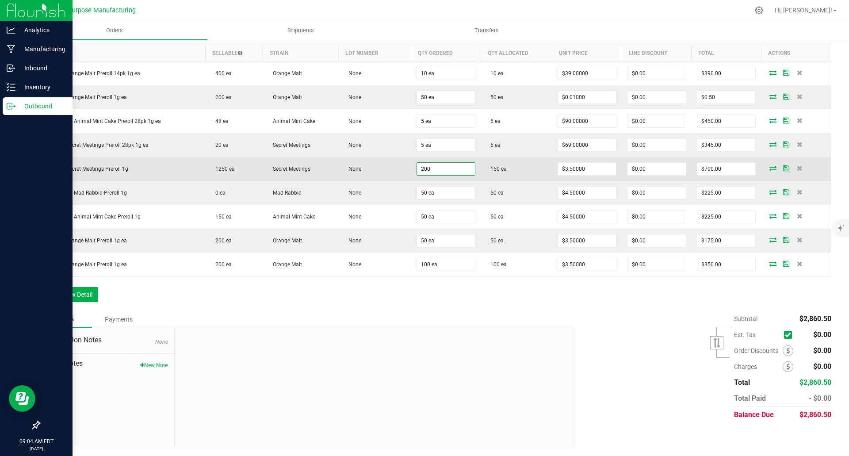
click at [445, 170] on input "200" at bounding box center [446, 169] width 58 height 12
type input "150 ea"
type input "3.5"
type input "$525.00"
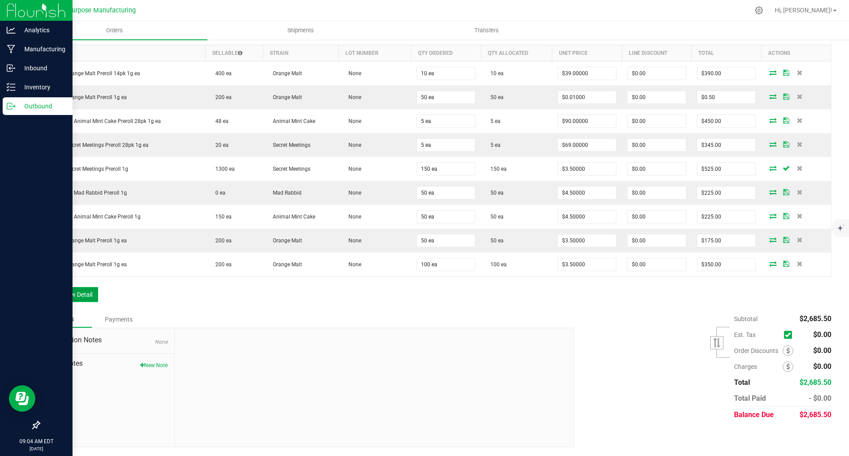
click at [57, 292] on button "Add New Detail" at bounding box center [68, 294] width 59 height 15
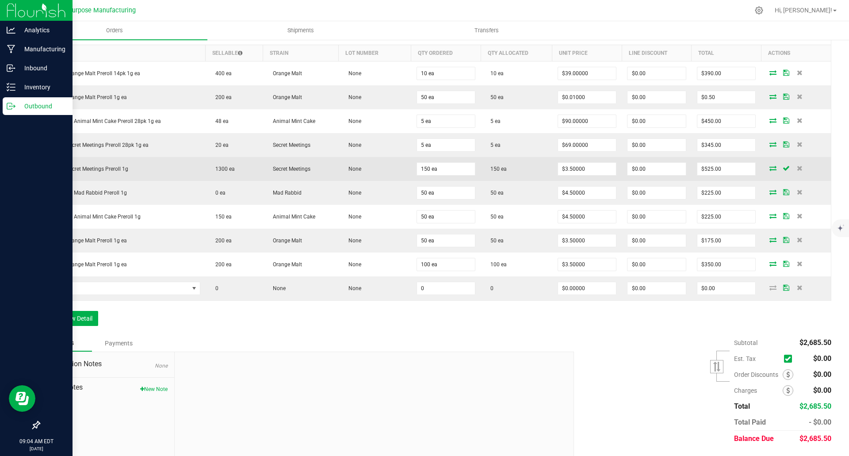
drag, startPoint x: 133, startPoint y: 169, endPoint x: 47, endPoint y: 172, distance: 86.3
click at [47, 172] on td "[DATE] Secret Meetings Preroll 1g" at bounding box center [123, 169] width 166 height 24
copy span "[DATE] Secret Meetings Preroll 1g"
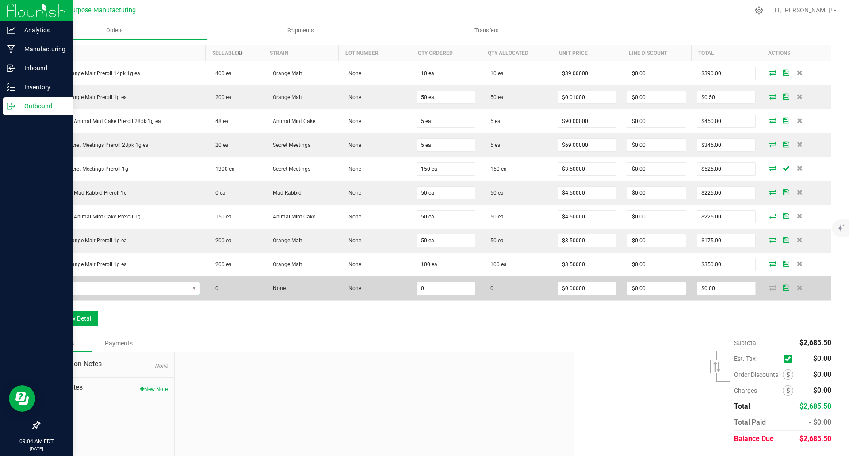
click at [94, 289] on span "NO DATA FOUND" at bounding box center [117, 288] width 143 height 12
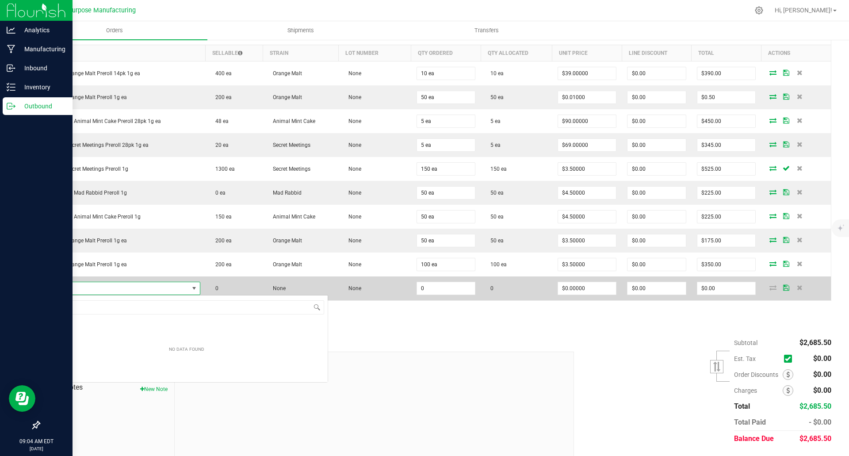
type input "[DATE] Secret Meetings Preroll 1g"
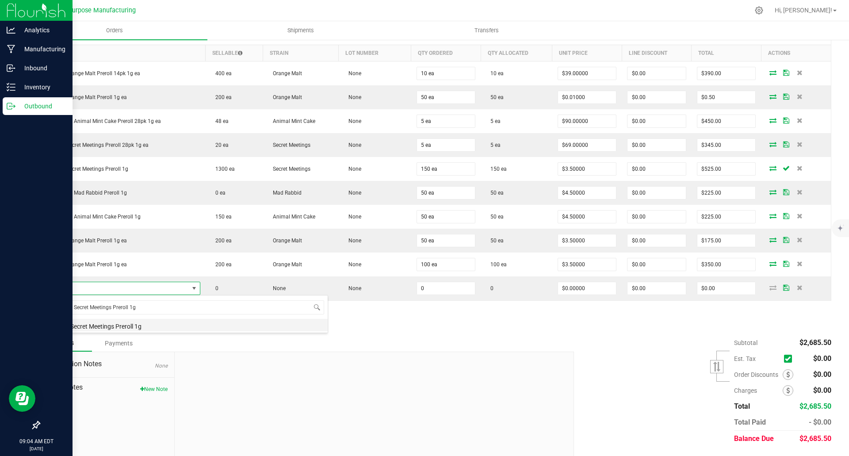
click at [102, 326] on li "[DATE] Secret Meetings Preroll 1g" at bounding box center [187, 325] width 282 height 12
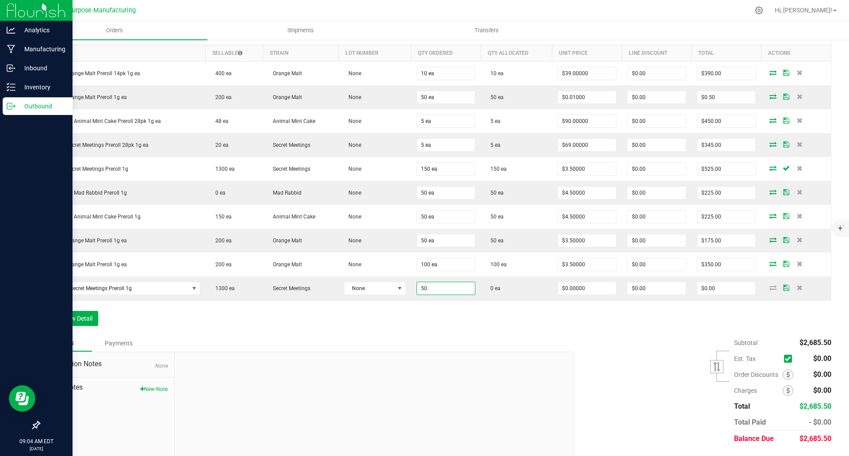
type input "50 ea"
type input "0"
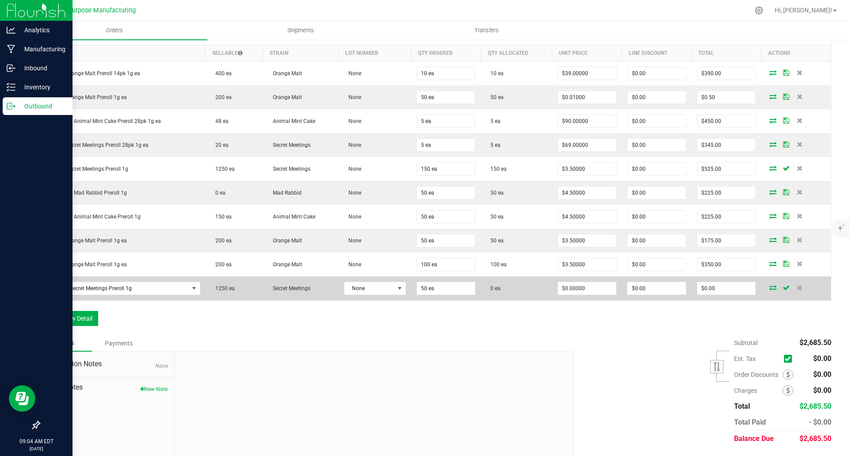
click at [565, 288] on icon at bounding box center [773, 287] width 7 height 5
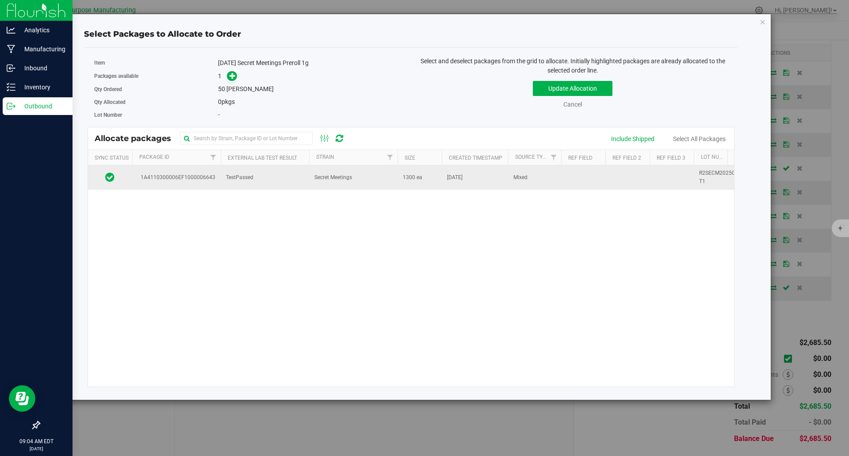
click at [376, 180] on td "Secret Meetings" at bounding box center [353, 177] width 88 height 24
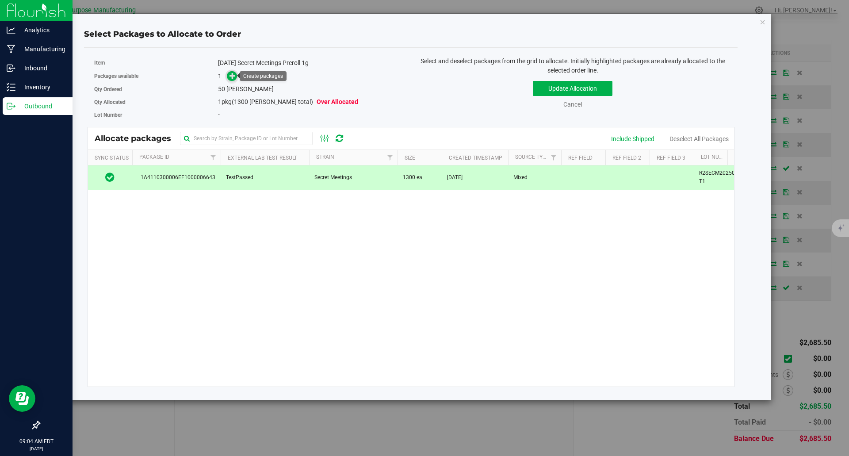
click at [235, 77] on icon at bounding box center [233, 75] width 7 height 7
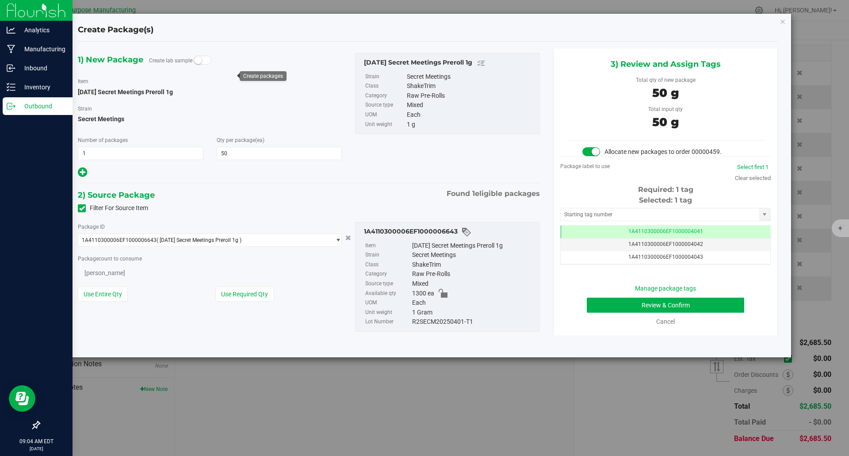
type input "50"
click at [565, 304] on button "Review & Confirm" at bounding box center [665, 305] width 157 height 15
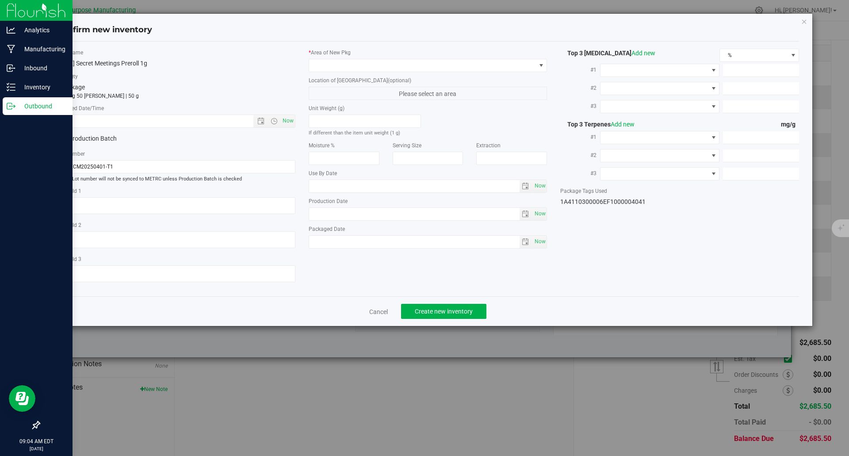
type input "[DATE]"
click at [285, 120] on span "Now" at bounding box center [287, 121] width 15 height 13
type input "[DATE] 9:04 AM"
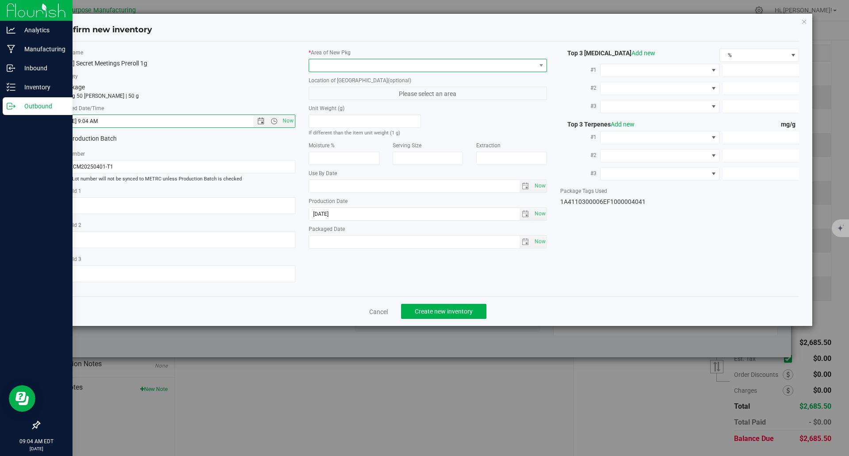
click at [339, 67] on span at bounding box center [422, 65] width 227 height 12
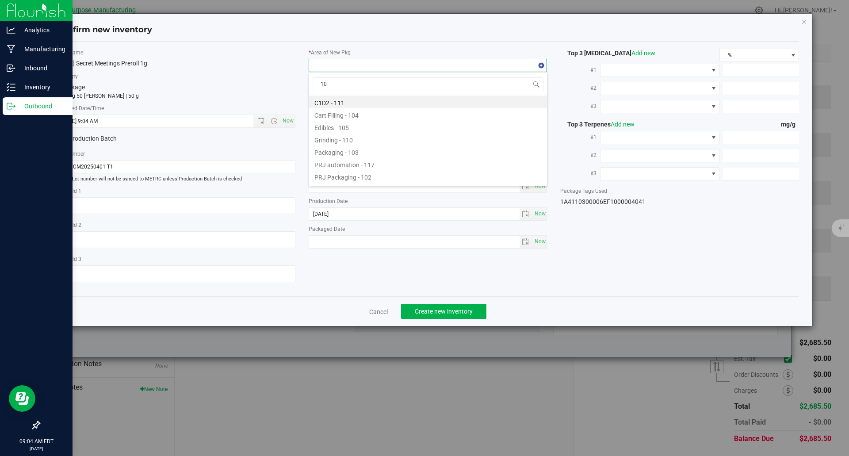
type input "108"
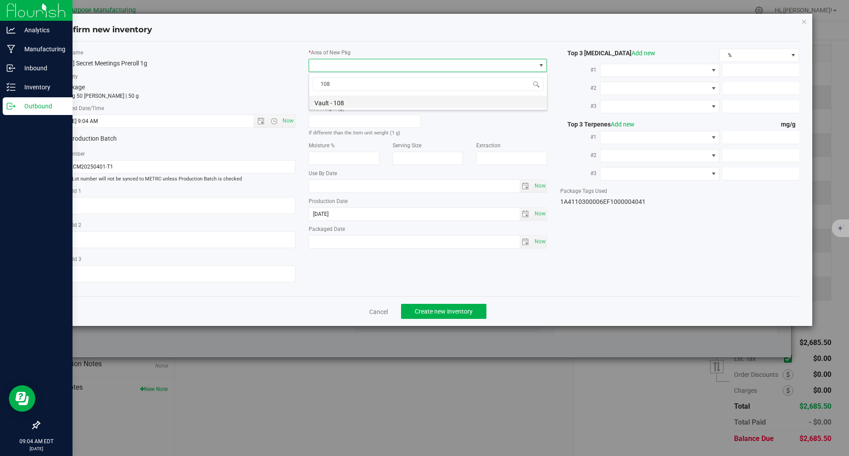
click at [329, 100] on li "Vault - 108" at bounding box center [428, 102] width 238 height 12
click at [435, 313] on span "Create new inventory" at bounding box center [444, 311] width 58 height 7
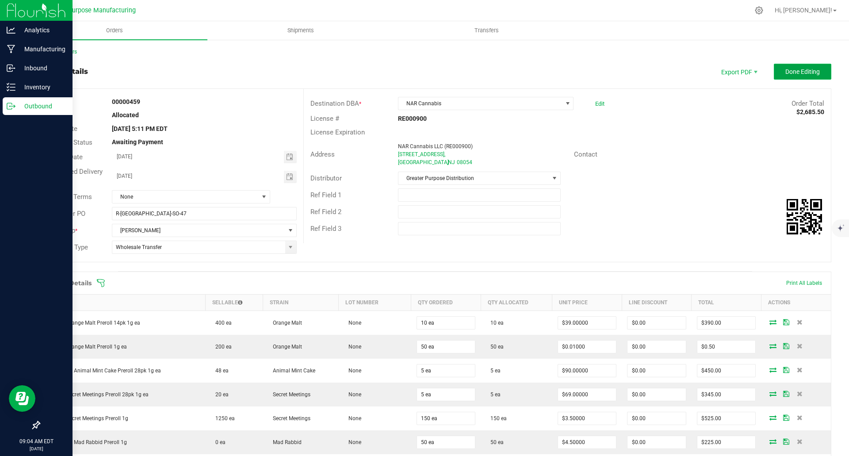
click at [565, 76] on button "Done Editing" at bounding box center [803, 72] width 58 height 16
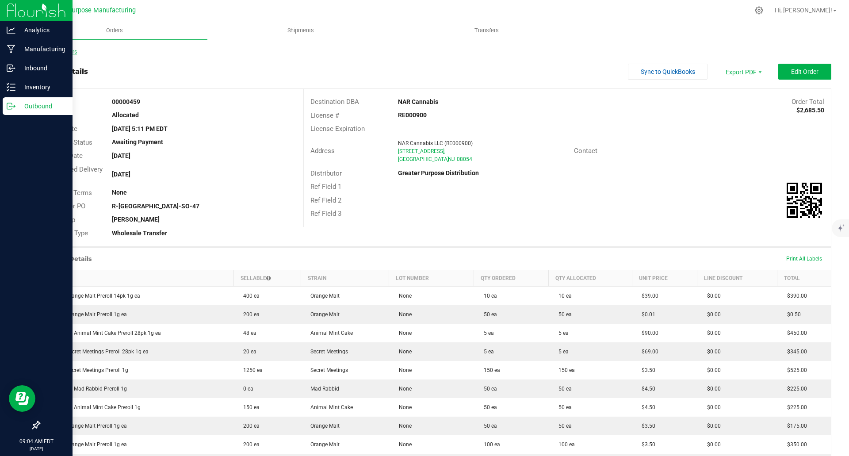
click at [62, 53] on link "Back to Orders" at bounding box center [58, 52] width 38 height 6
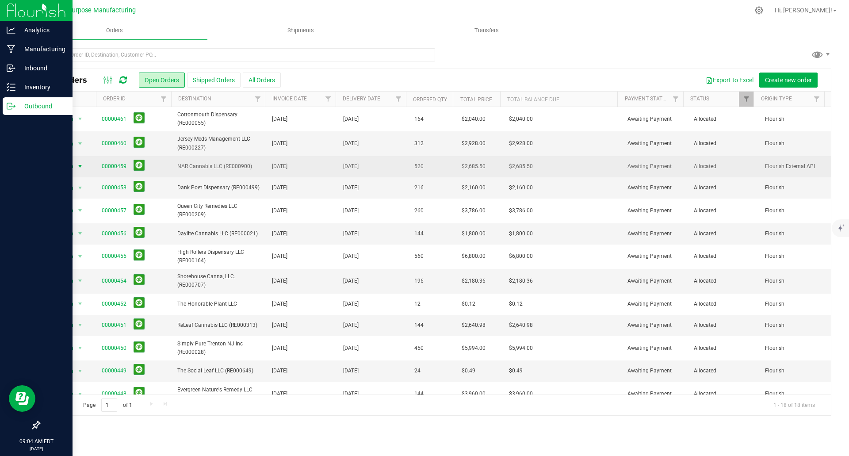
click at [80, 165] on span "select" at bounding box center [80, 166] width 7 height 7
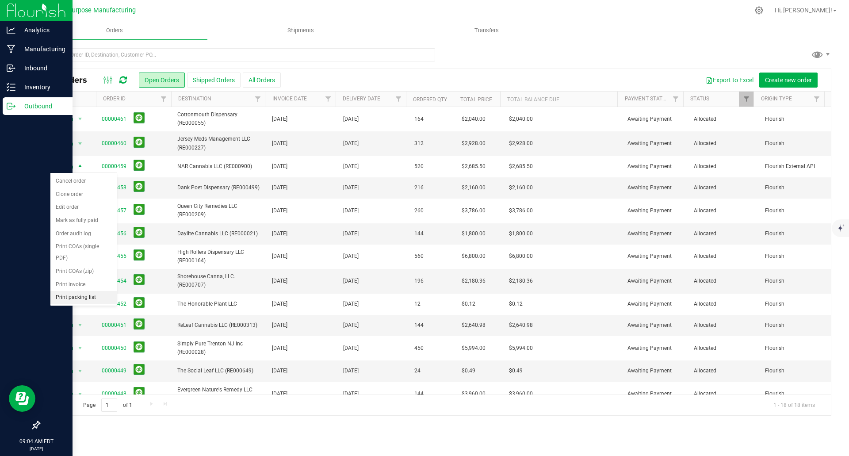
click at [73, 298] on li "Print packing list" at bounding box center [83, 297] width 66 height 13
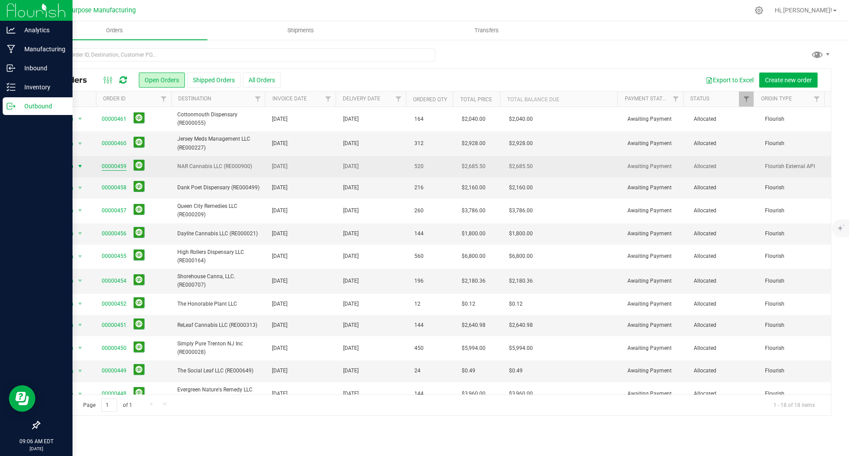
click at [115, 169] on link "00000459" at bounding box center [114, 166] width 25 height 8
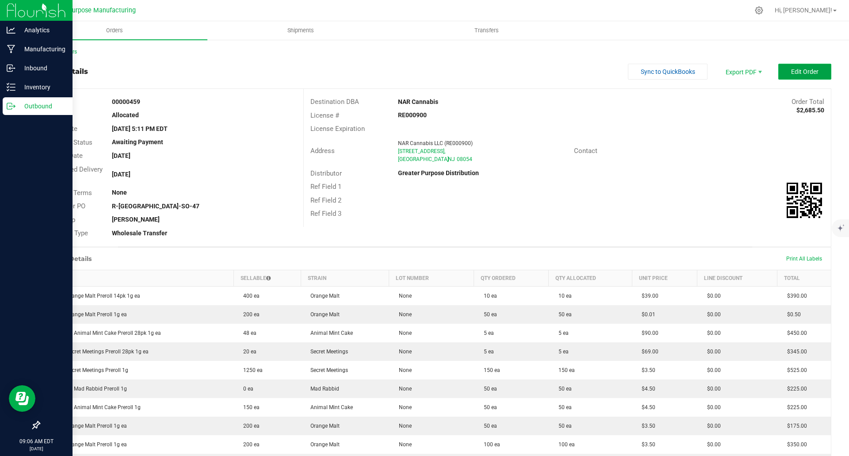
click at [565, 76] on button "Edit Order" at bounding box center [804, 72] width 53 height 16
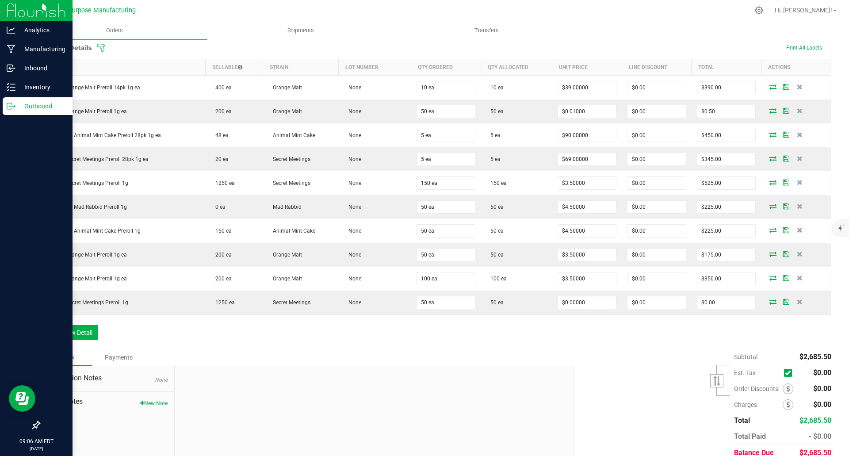
scroll to position [236, 0]
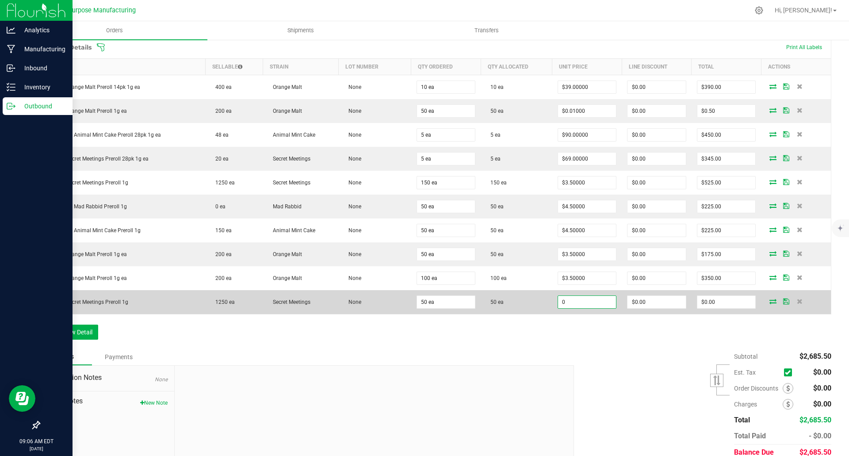
click at [565, 305] on input "0" at bounding box center [587, 302] width 58 height 12
type input "$3.50000"
type input "0"
type input "$175.00"
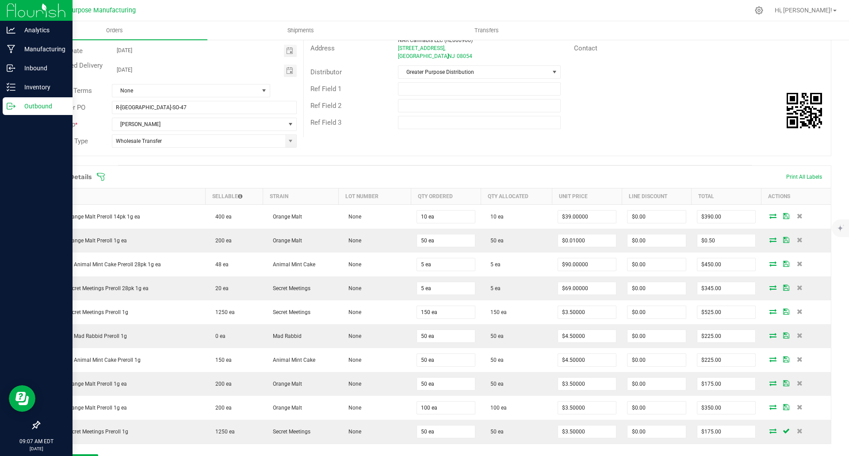
scroll to position [0, 0]
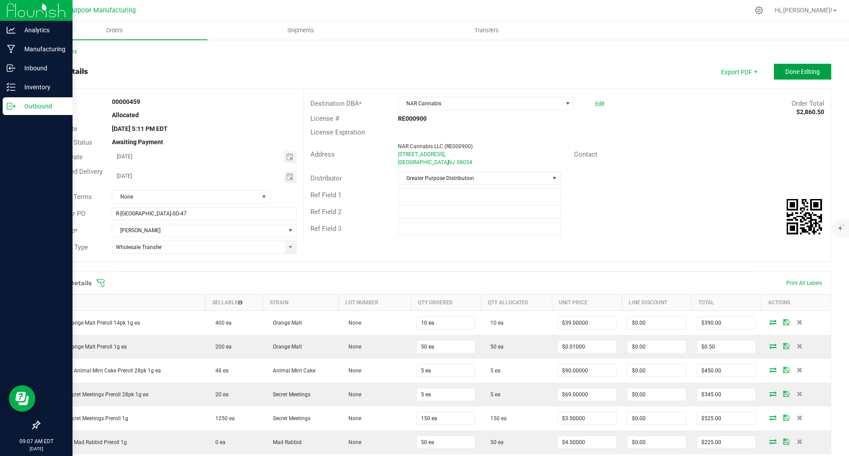
click at [565, 72] on span "Done Editing" at bounding box center [803, 71] width 35 height 7
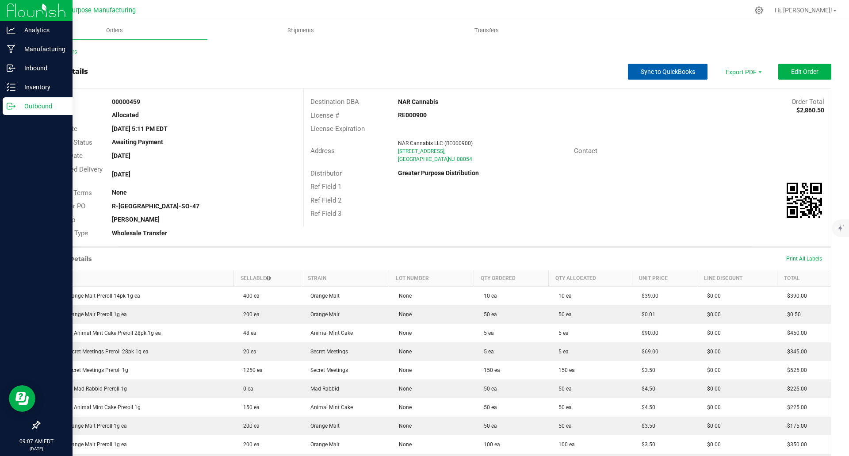
click at [565, 75] on span "Sync to QuickBooks" at bounding box center [668, 71] width 54 height 7
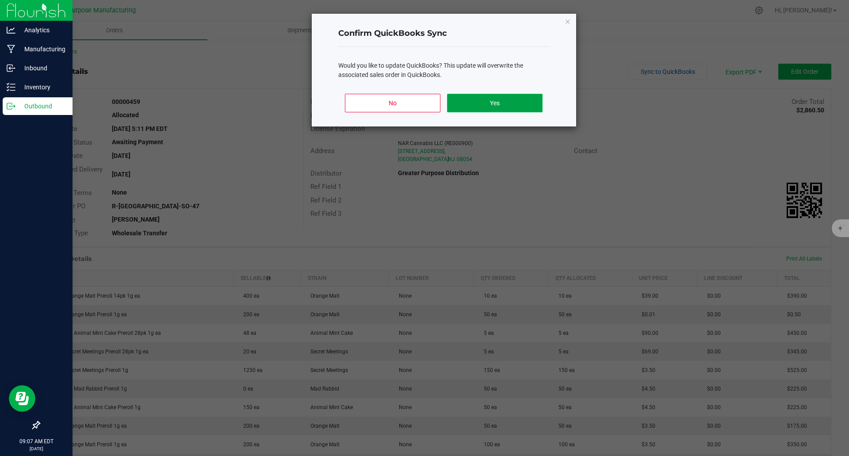
click at [511, 100] on button "Yes" at bounding box center [494, 103] width 95 height 19
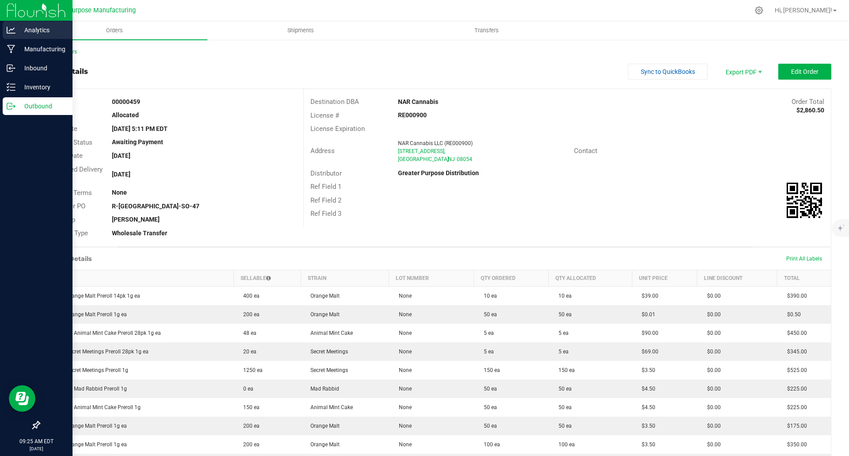
click at [29, 32] on p "Analytics" at bounding box center [41, 30] width 53 height 11
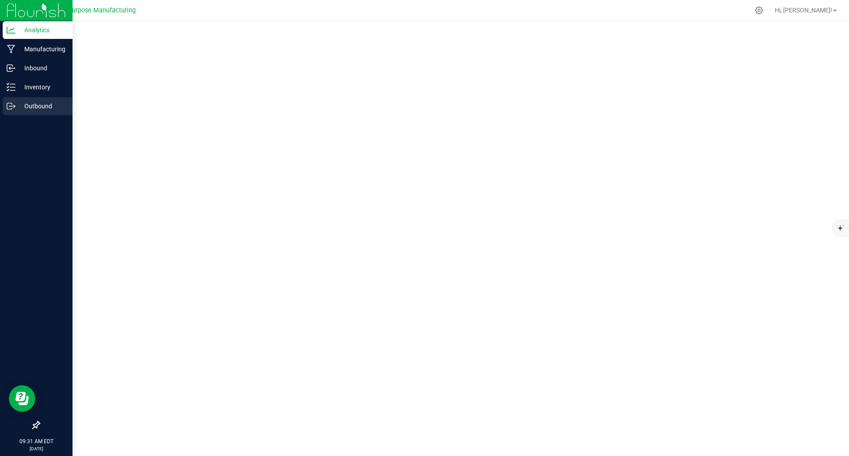
click at [26, 109] on p "Outbound" at bounding box center [41, 106] width 53 height 11
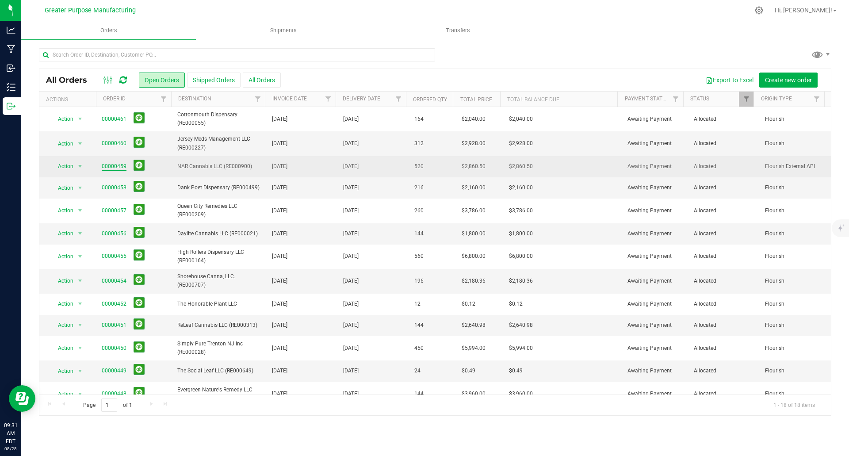
click at [110, 165] on link "00000459" at bounding box center [114, 166] width 25 height 8
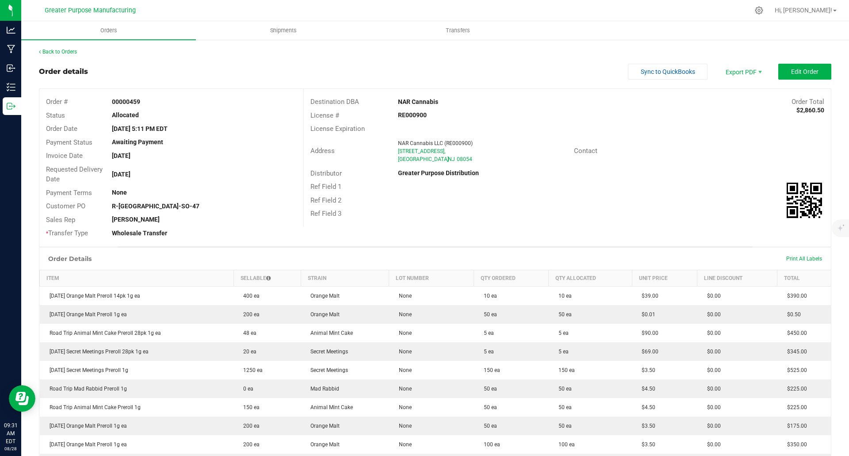
scroll to position [0, 0]
click at [287, 30] on span "Shipments" at bounding box center [283, 31] width 50 height 8
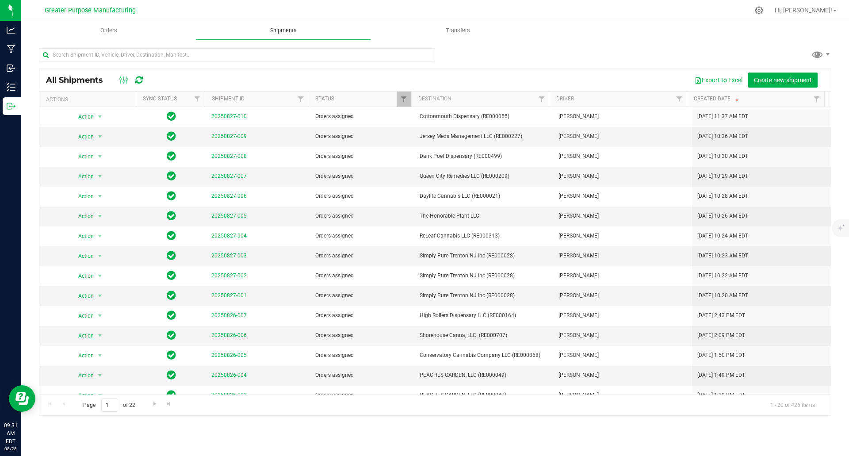
click at [287, 30] on span "Shipments" at bounding box center [283, 31] width 50 height 8
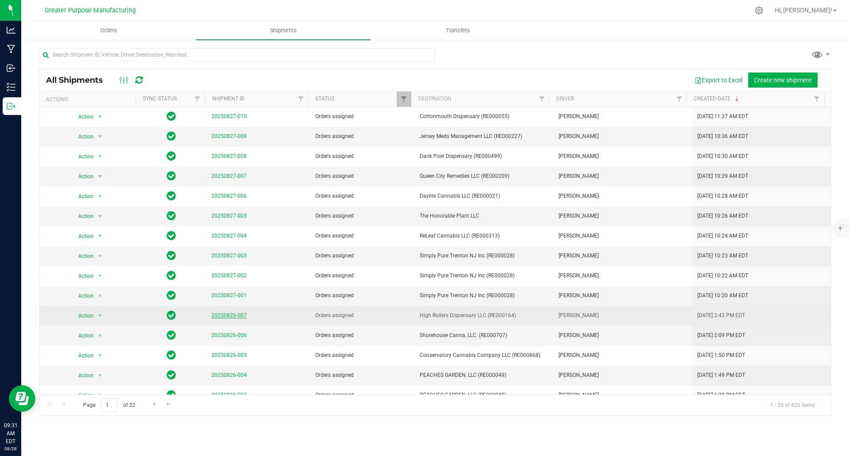
click at [222, 314] on link "20250826-007" at bounding box center [228, 315] width 35 height 6
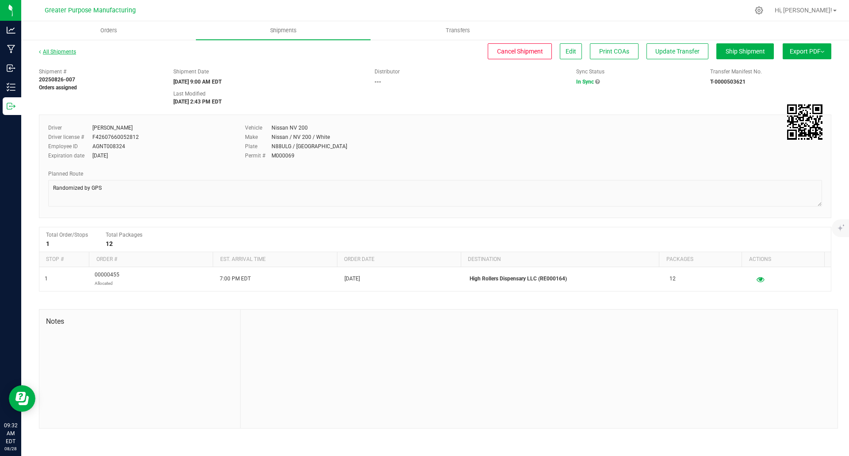
click at [65, 54] on link "All Shipments" at bounding box center [57, 52] width 37 height 6
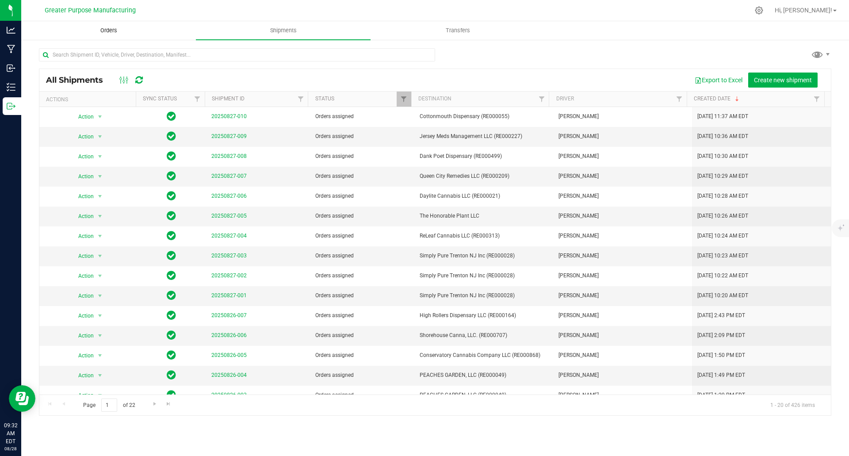
click at [109, 26] on uib-tab-heading "Orders" at bounding box center [109, 31] width 174 height 18
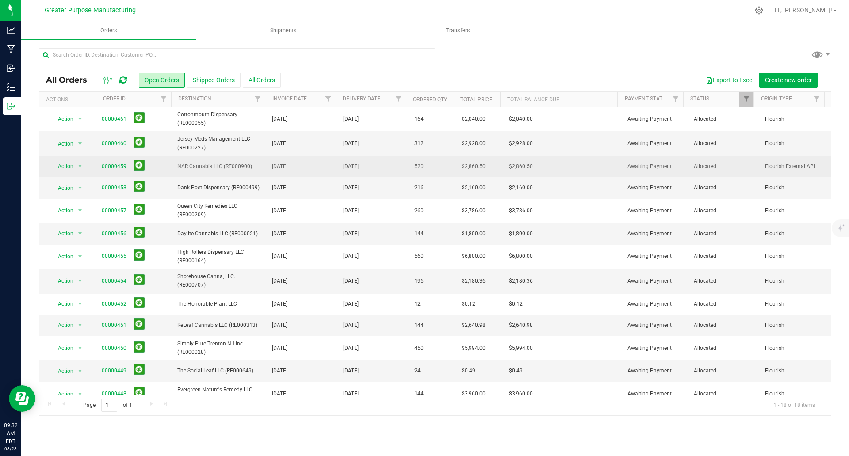
click at [190, 170] on span "NAR Cannabis LLC (RE000900)" at bounding box center [219, 166] width 84 height 8
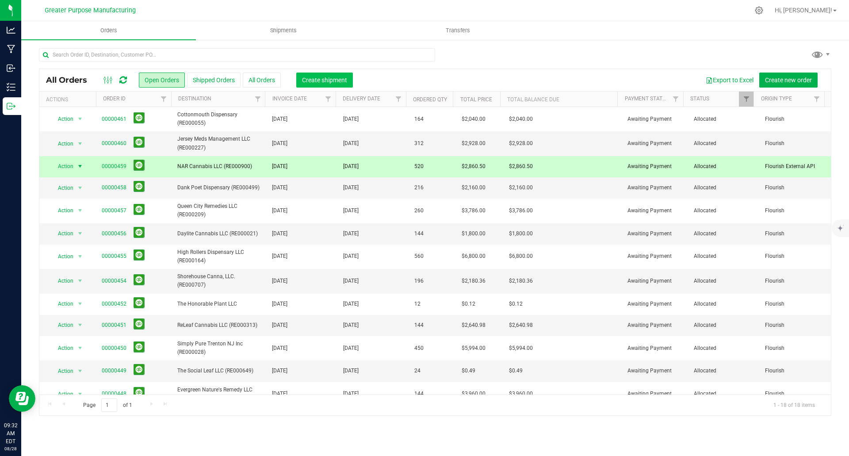
click at [334, 82] on span "Create shipment" at bounding box center [324, 80] width 45 height 7
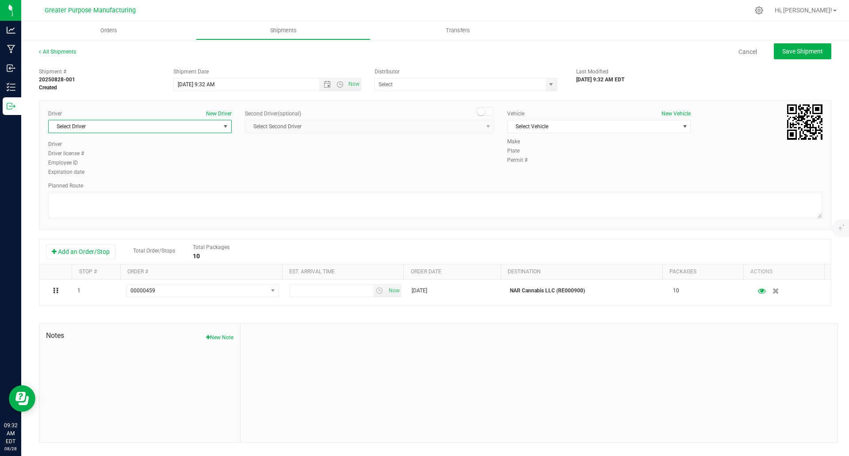
click at [185, 132] on span "Select Driver" at bounding box center [135, 126] width 172 height 12
click at [157, 162] on li "[PERSON_NAME]" at bounding box center [140, 163] width 183 height 13
type input "[PERSON_NAME]"
click at [565, 124] on span "Select Vehicle" at bounding box center [594, 126] width 172 height 12
click at [547, 157] on li "Nissan NV 200" at bounding box center [599, 154] width 183 height 13
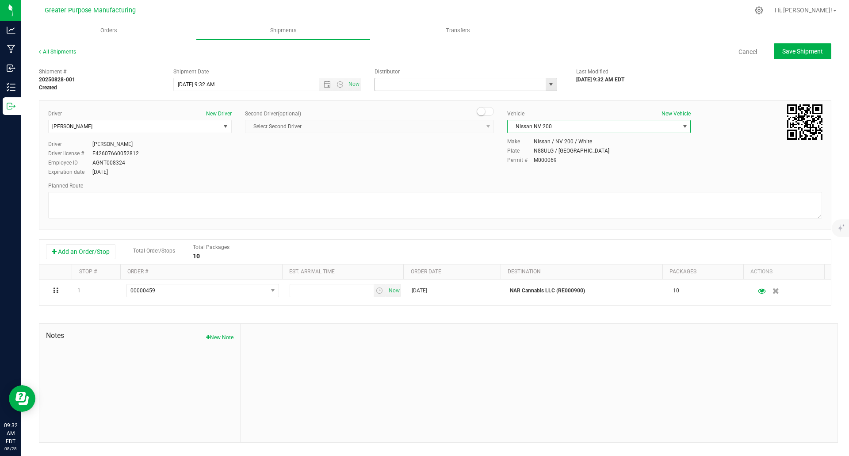
click at [495, 88] on input "text" at bounding box center [457, 84] width 165 height 12
click at [469, 104] on li "Greater Purpose Distribution" at bounding box center [466, 99] width 182 height 13
type input "Greater Purpose Distribution"
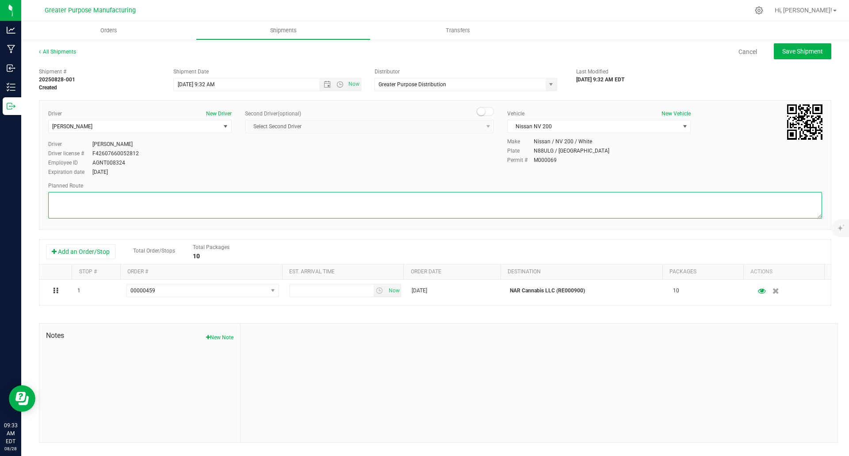
click at [380, 197] on textarea at bounding box center [435, 205] width 774 height 27
type textarea "Randomized by GPS"
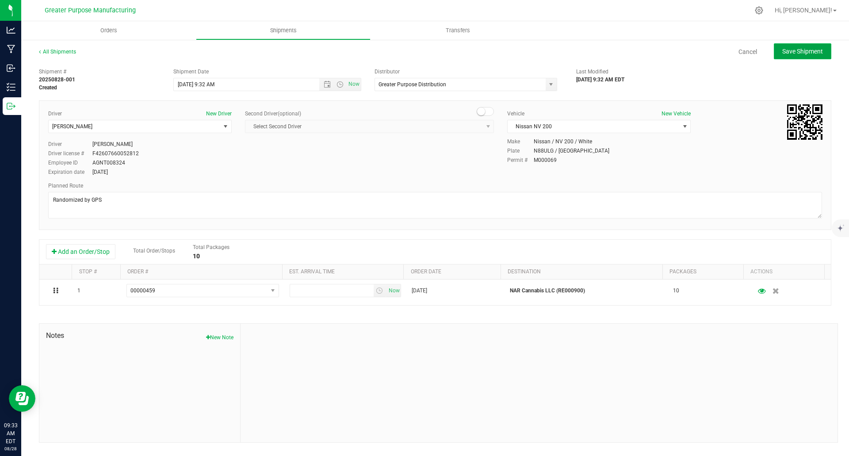
click at [565, 49] on span "Save Shipment" at bounding box center [802, 51] width 41 height 7
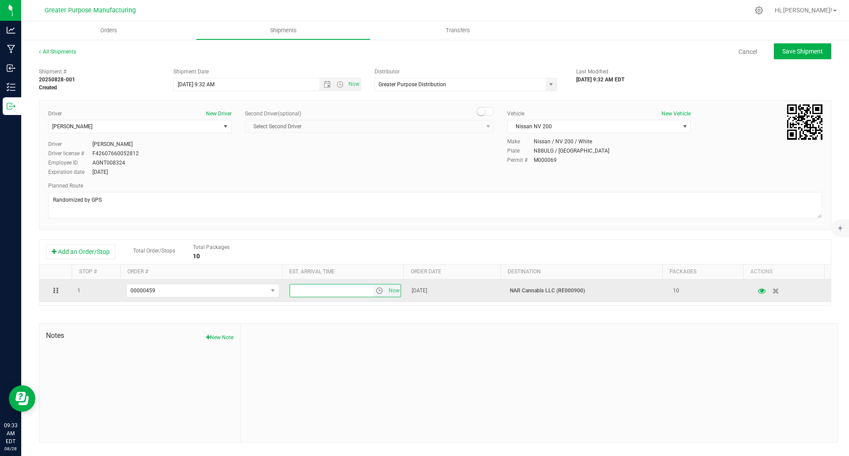
click at [345, 294] on input "text" at bounding box center [332, 290] width 84 height 12
type input "12:00 pm"
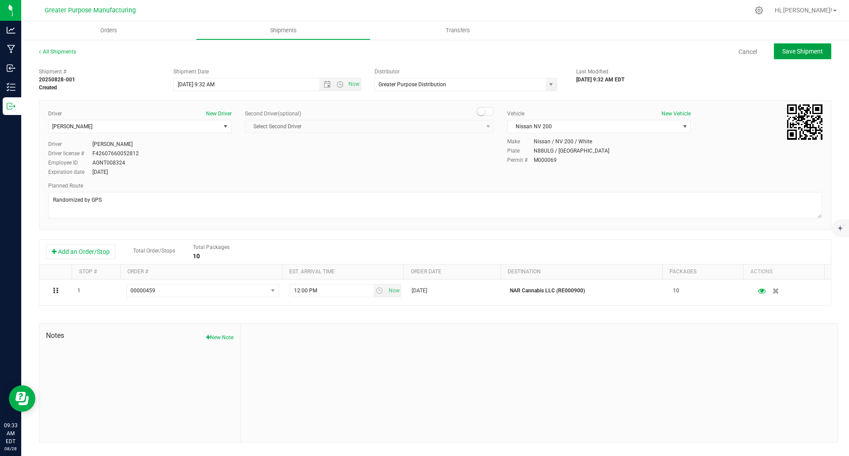
click at [565, 56] on button "Save Shipment" at bounding box center [803, 51] width 58 height 16
type input "[DATE] 1:32 PM"
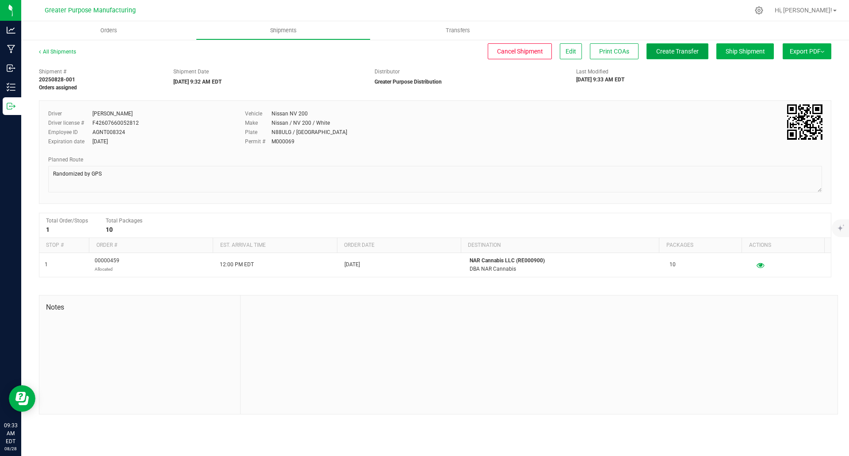
click at [565, 52] on span "Create Transfer" at bounding box center [677, 51] width 42 height 7
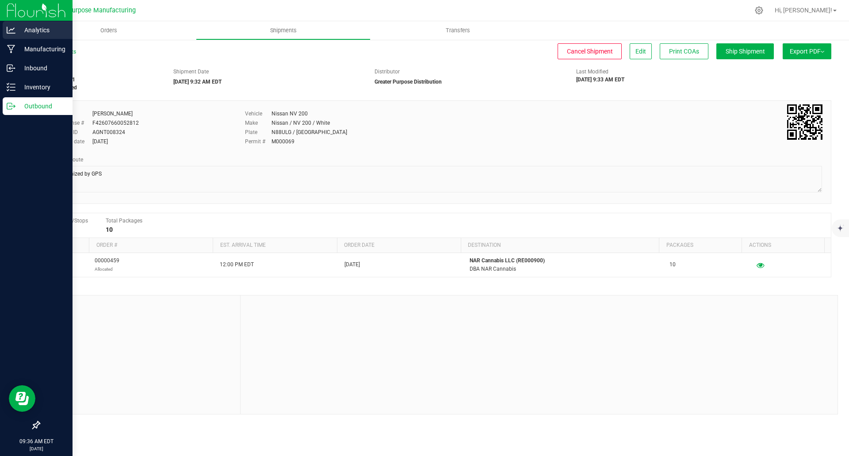
click at [44, 30] on p "Analytics" at bounding box center [41, 30] width 53 height 11
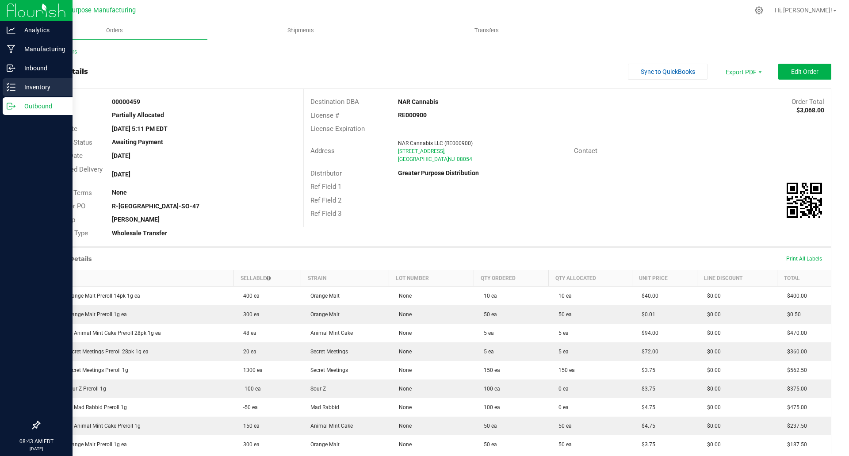
click at [27, 88] on p "Inventory" at bounding box center [41, 87] width 53 height 11
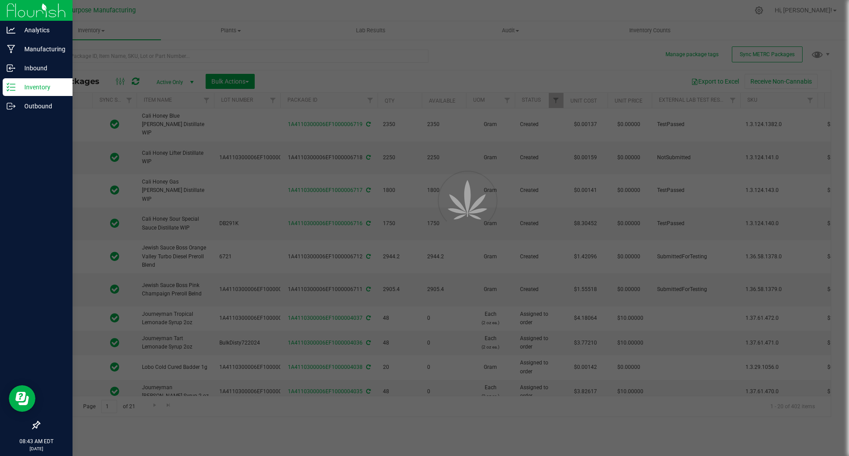
type input "[DATE]"
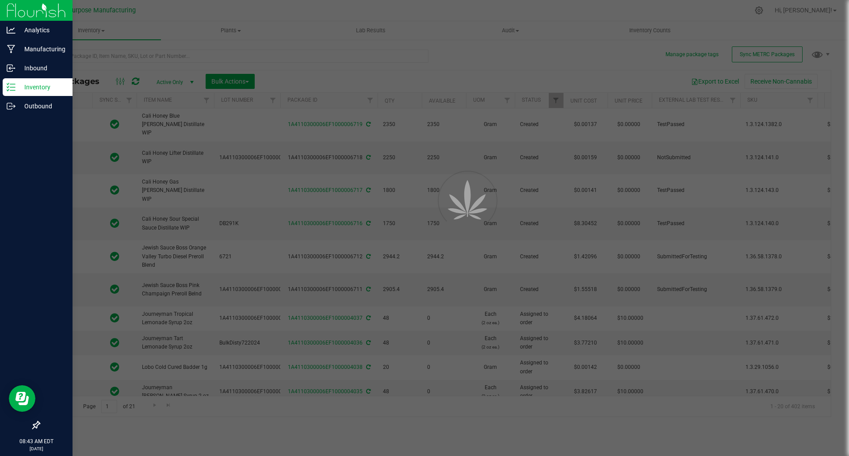
type input "[DATE]"
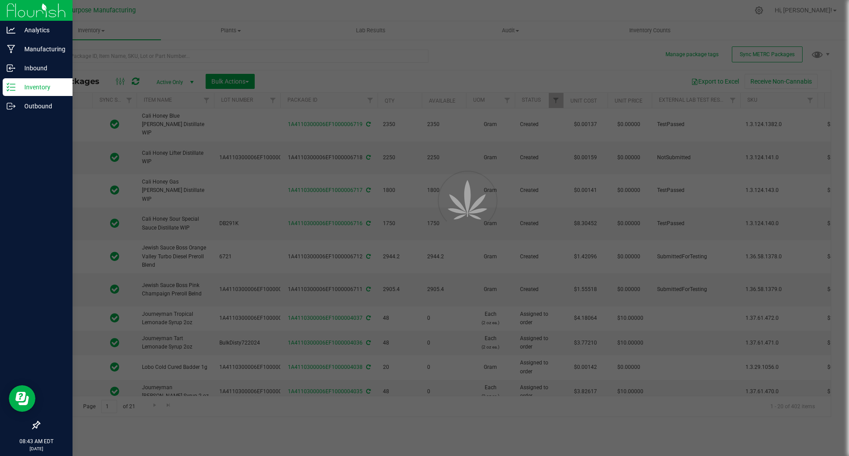
type input "[DATE]"
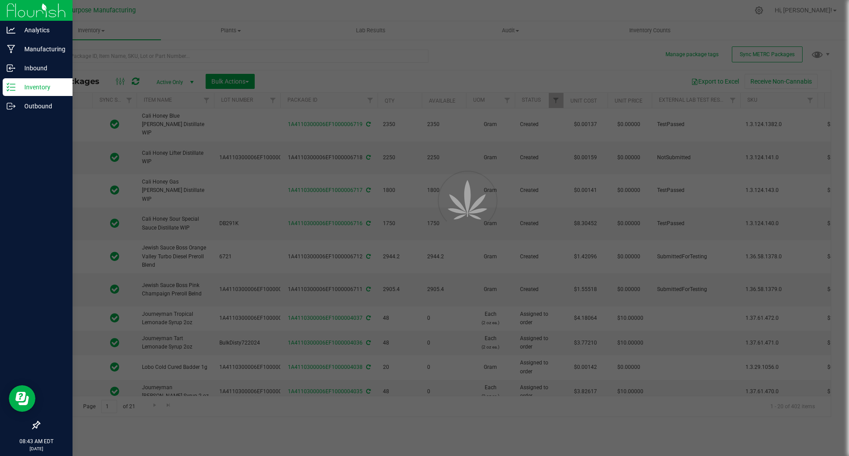
type input "[DATE]"
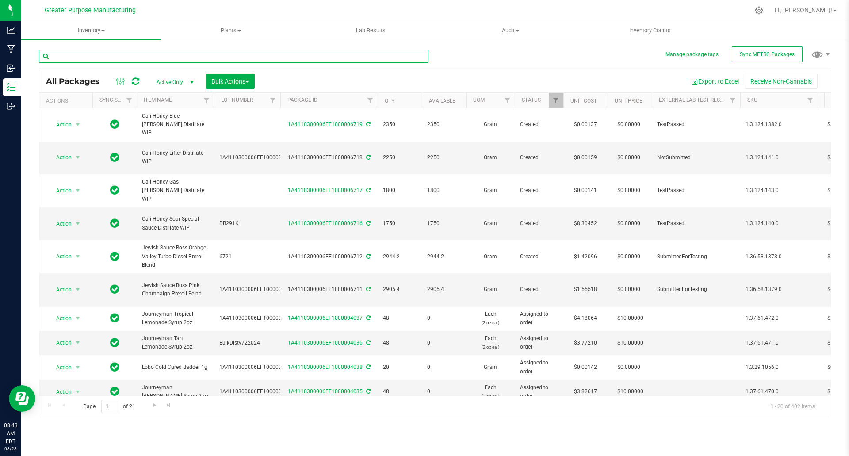
click at [214, 55] on input "text" at bounding box center [234, 56] width 390 height 13
type input "S"
type input "Road Trip Mad"
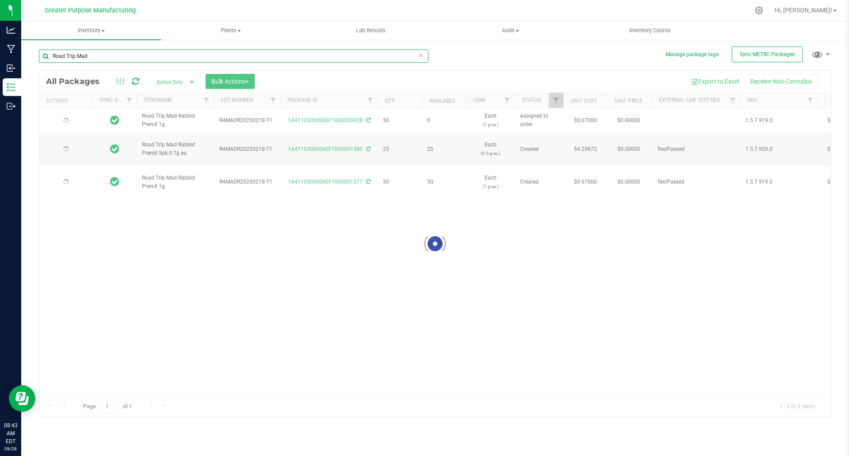
type input "[DATE]"
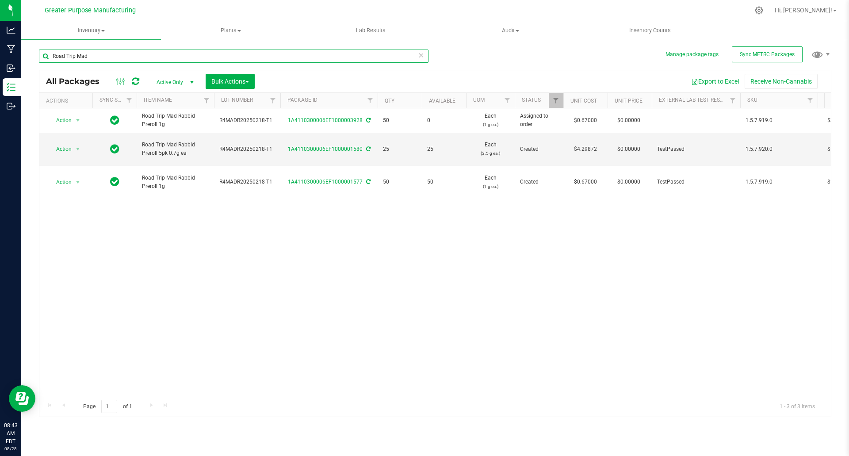
type input "Road Trip Mad"
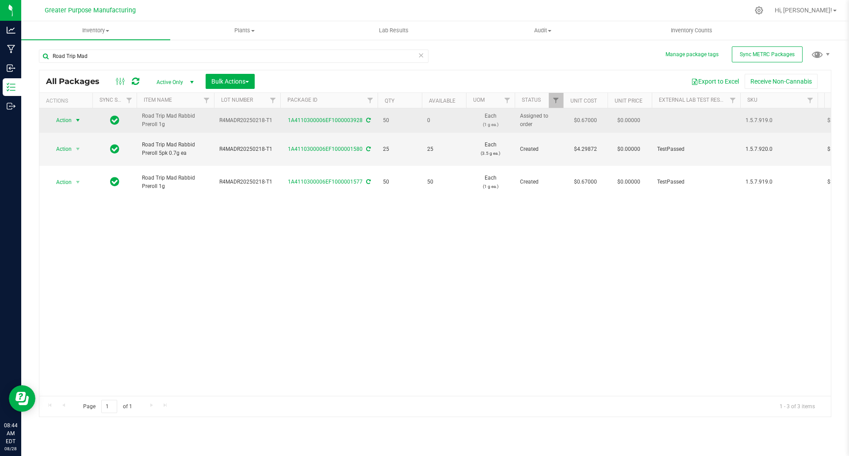
click at [81, 122] on span "select" at bounding box center [77, 120] width 7 height 7
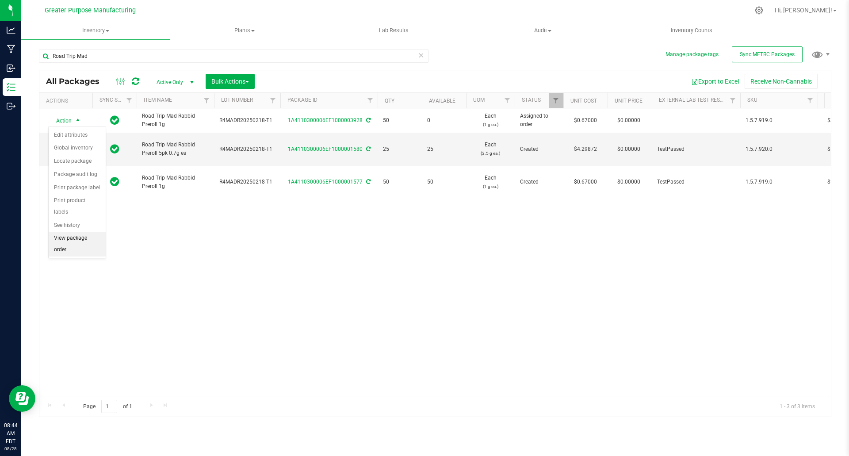
click at [72, 232] on li "View package order" at bounding box center [77, 244] width 57 height 24
